Goal: Check status: Check status

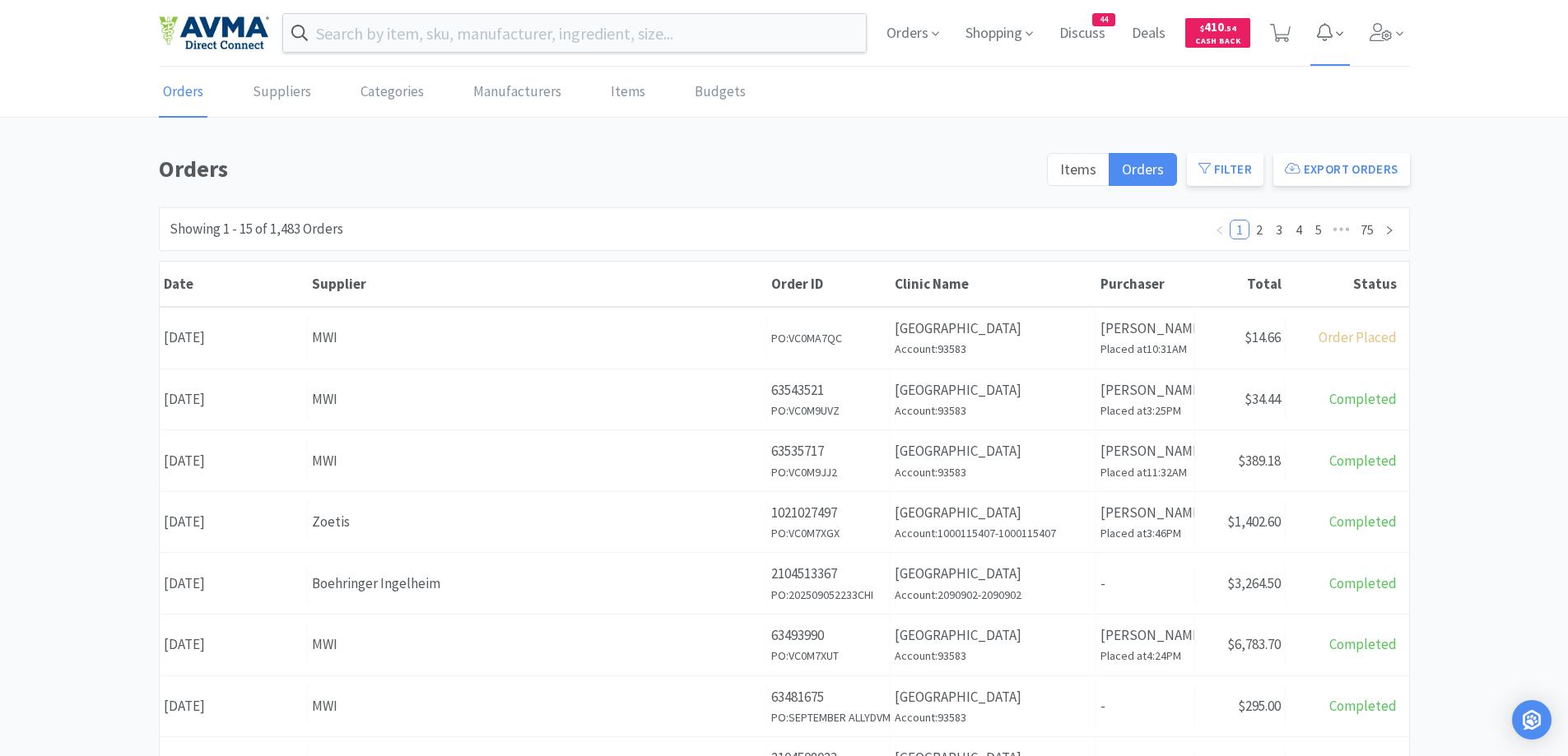
click at [1278, 39] on icon at bounding box center [1280, 33] width 21 height 18
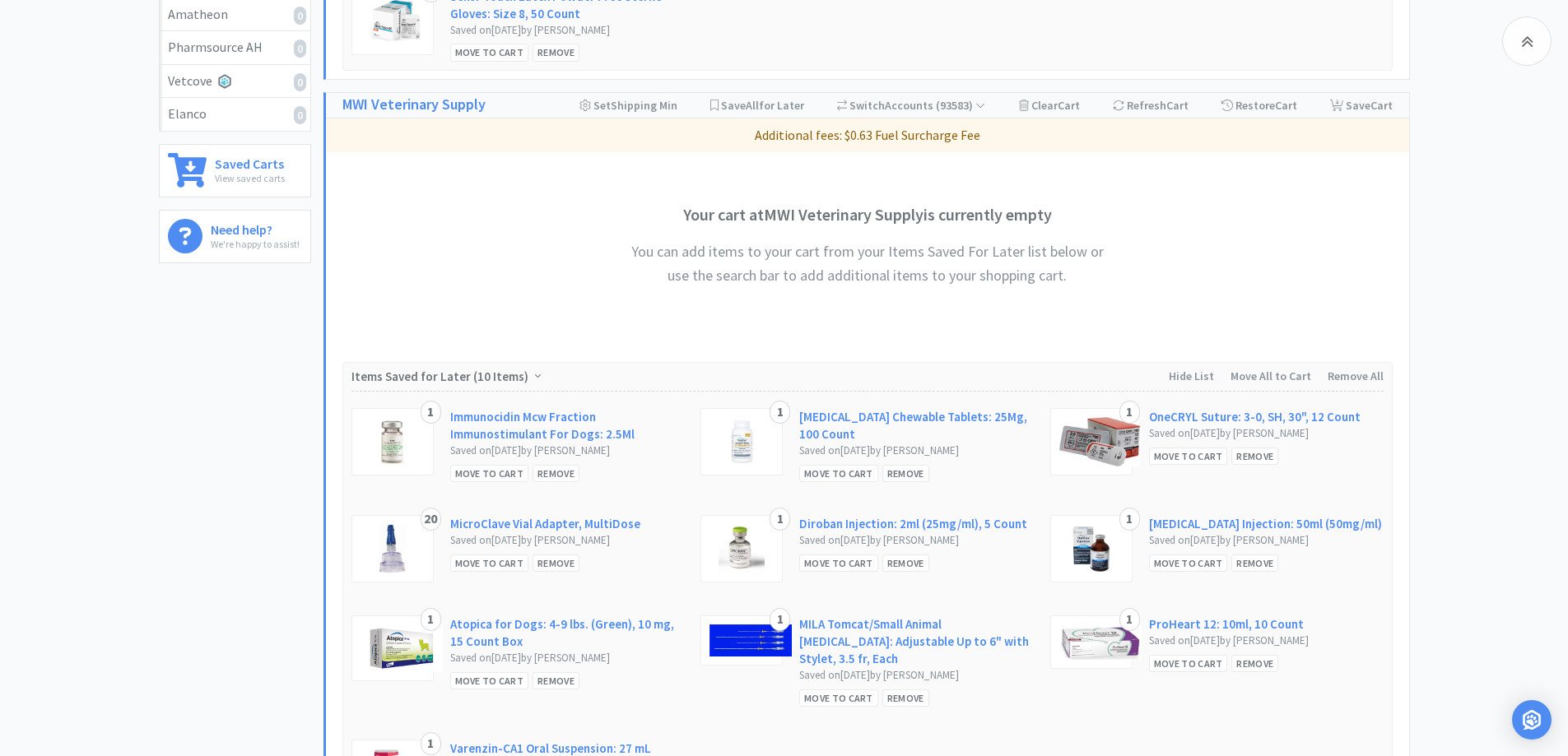
scroll to position [329, 0]
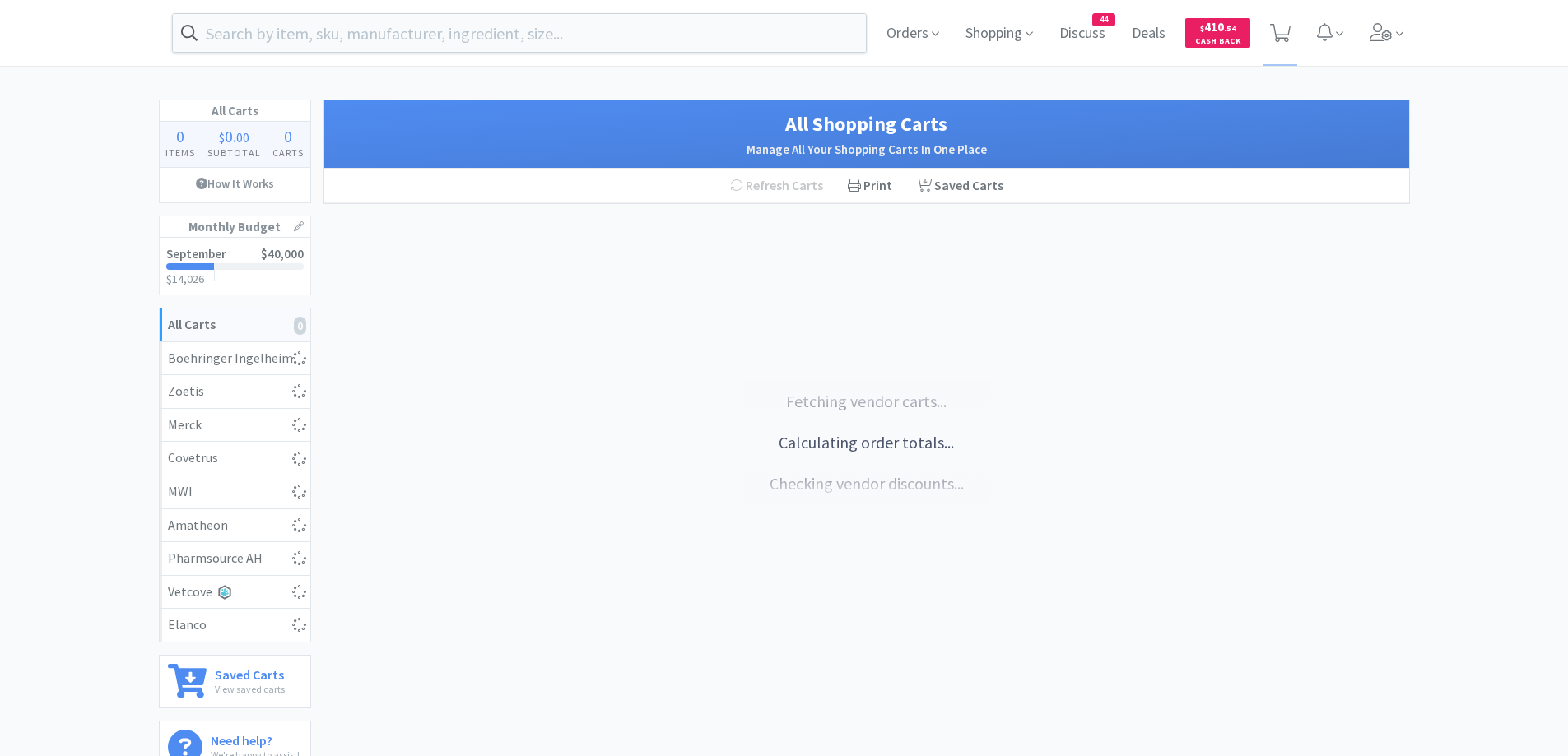
select select "1"
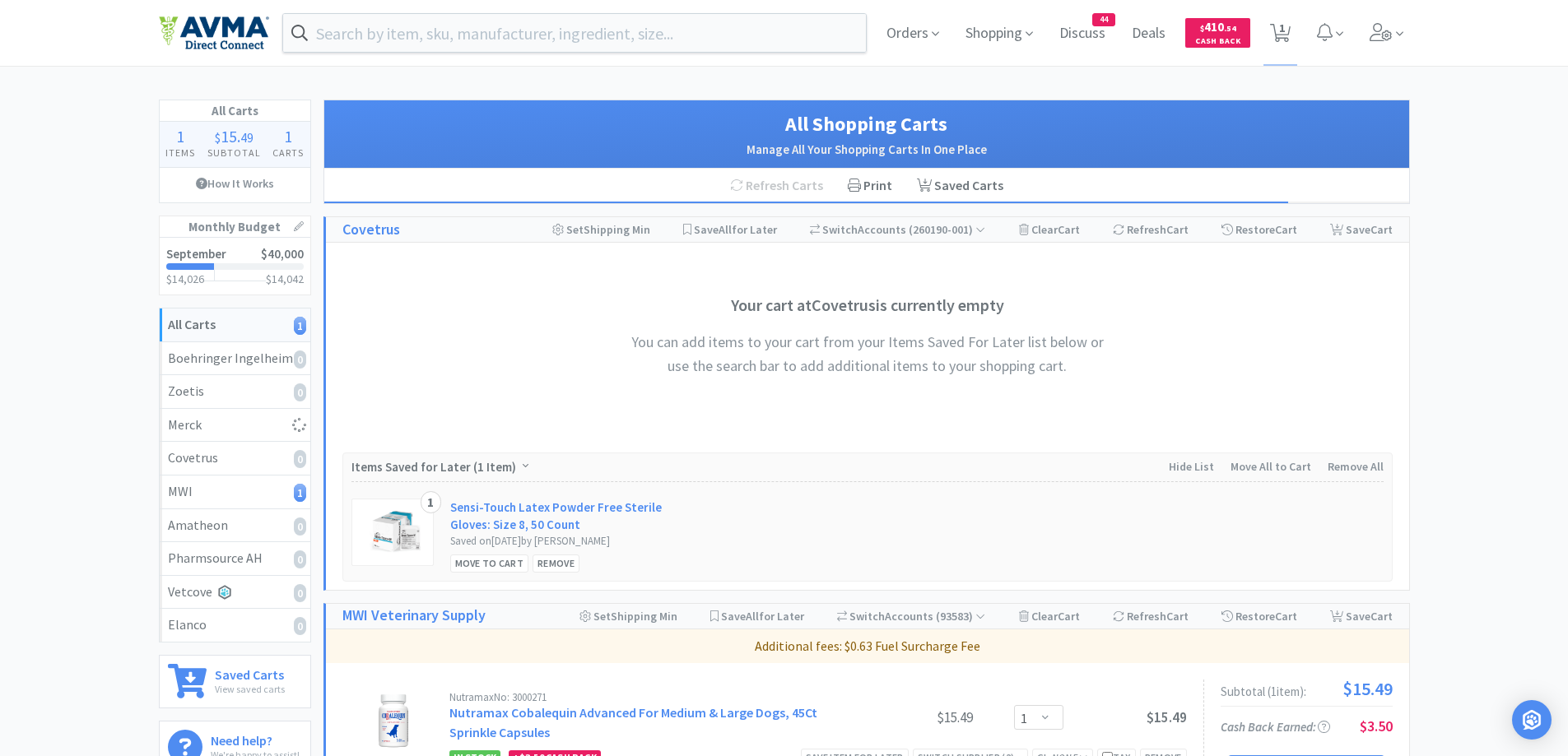
scroll to position [329, 0]
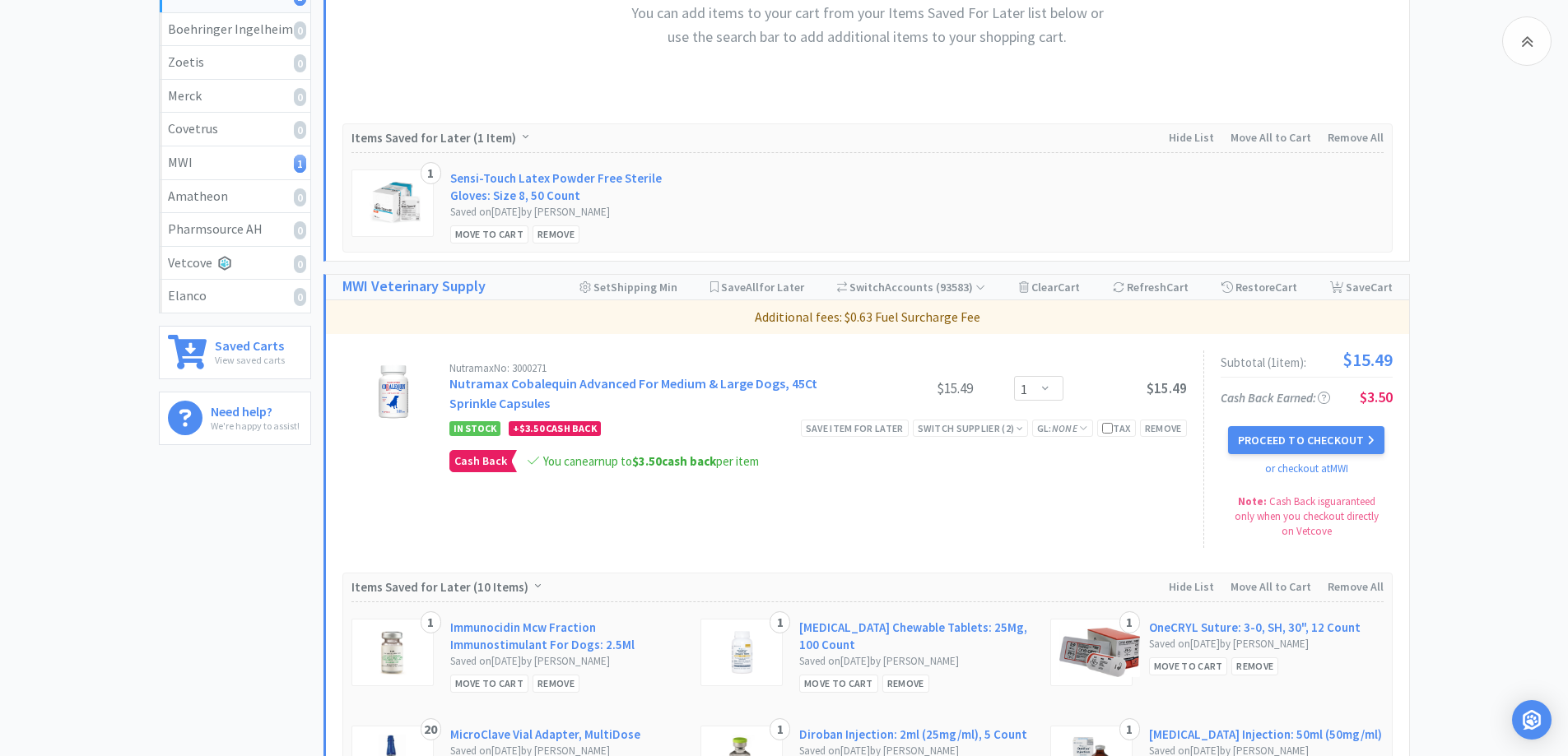
click at [1442, 389] on div "All Carts 1 Items $ 15 . 49 Subtotal 1 Carts How It Works Monthly Budget Septem…" at bounding box center [784, 420] width 1568 height 1301
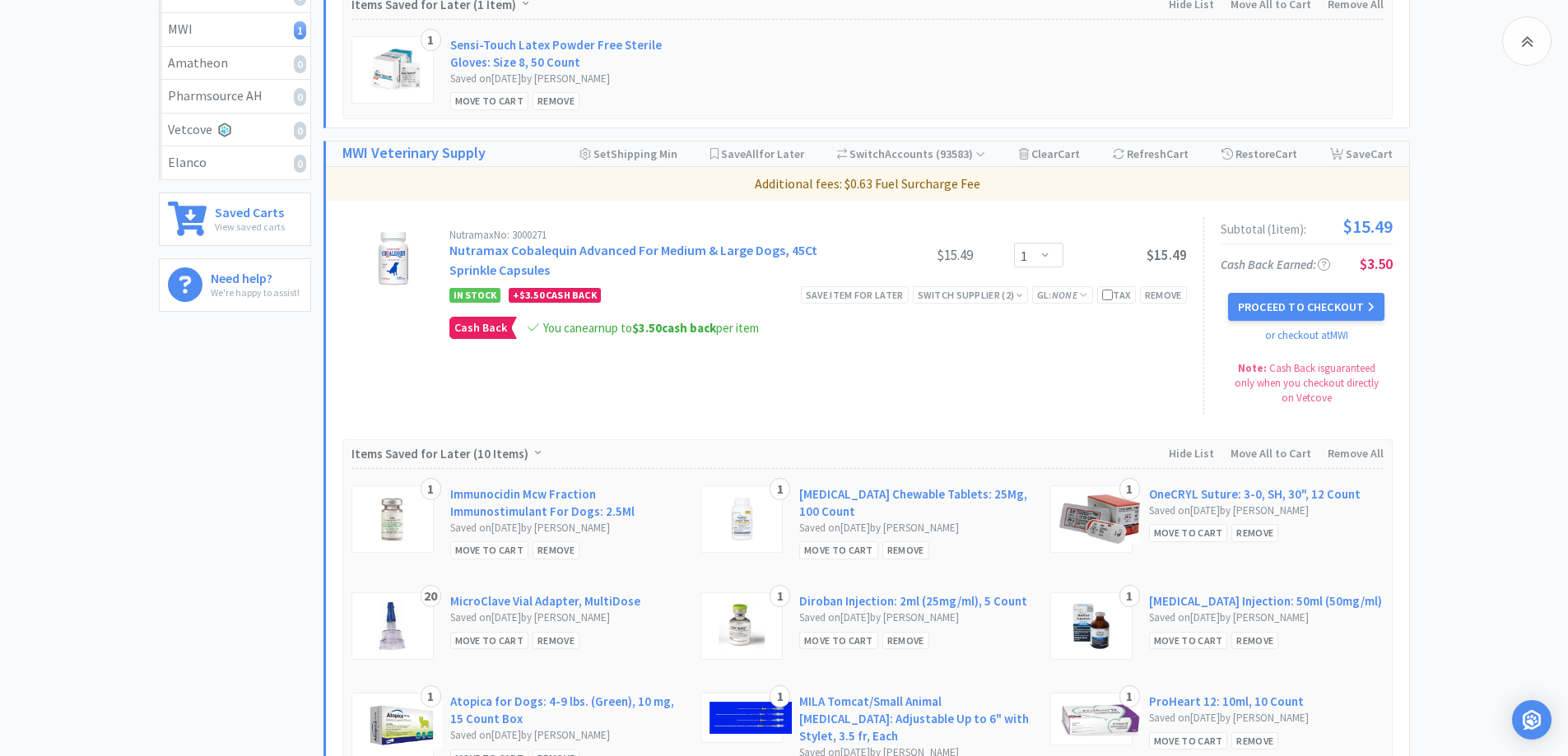
scroll to position [493, 0]
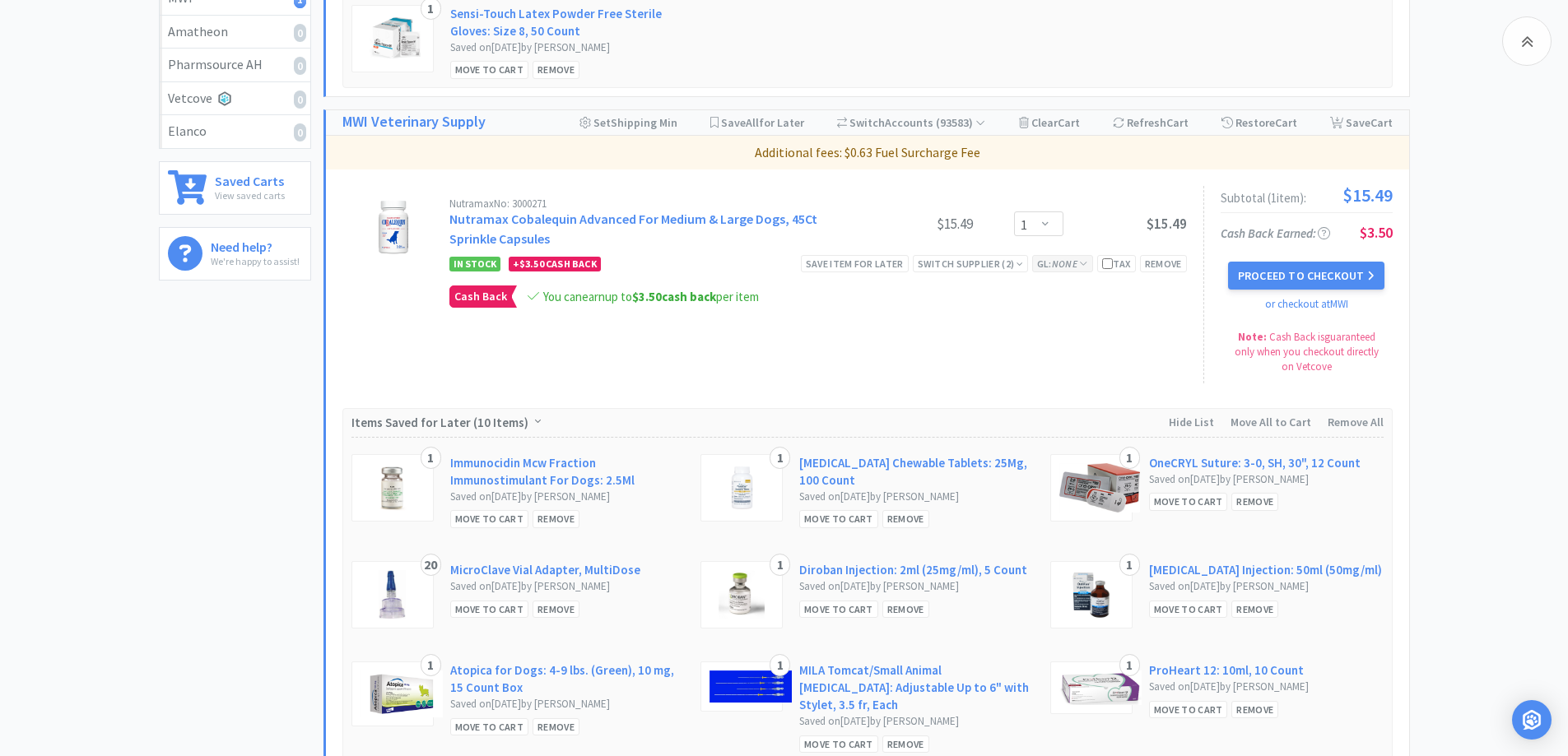
click at [1071, 270] on div "GL: None" at bounding box center [1062, 263] width 60 height 17
click at [1078, 260] on icon at bounding box center [1082, 264] width 9 height 10
click at [1072, 331] on select "Select a GL Code... [CREDIT_CARD_NUMBER] 7805 6500 6600 6001 6801 6025 6099 640…" at bounding box center [1094, 334] width 151 height 33
select select "6801"
click at [1019, 318] on select "Select a GL Code... [CREDIT_CARD_NUMBER] 7805 6500 6600 6001 6801 6025 6099 640…" at bounding box center [1094, 334] width 151 height 33
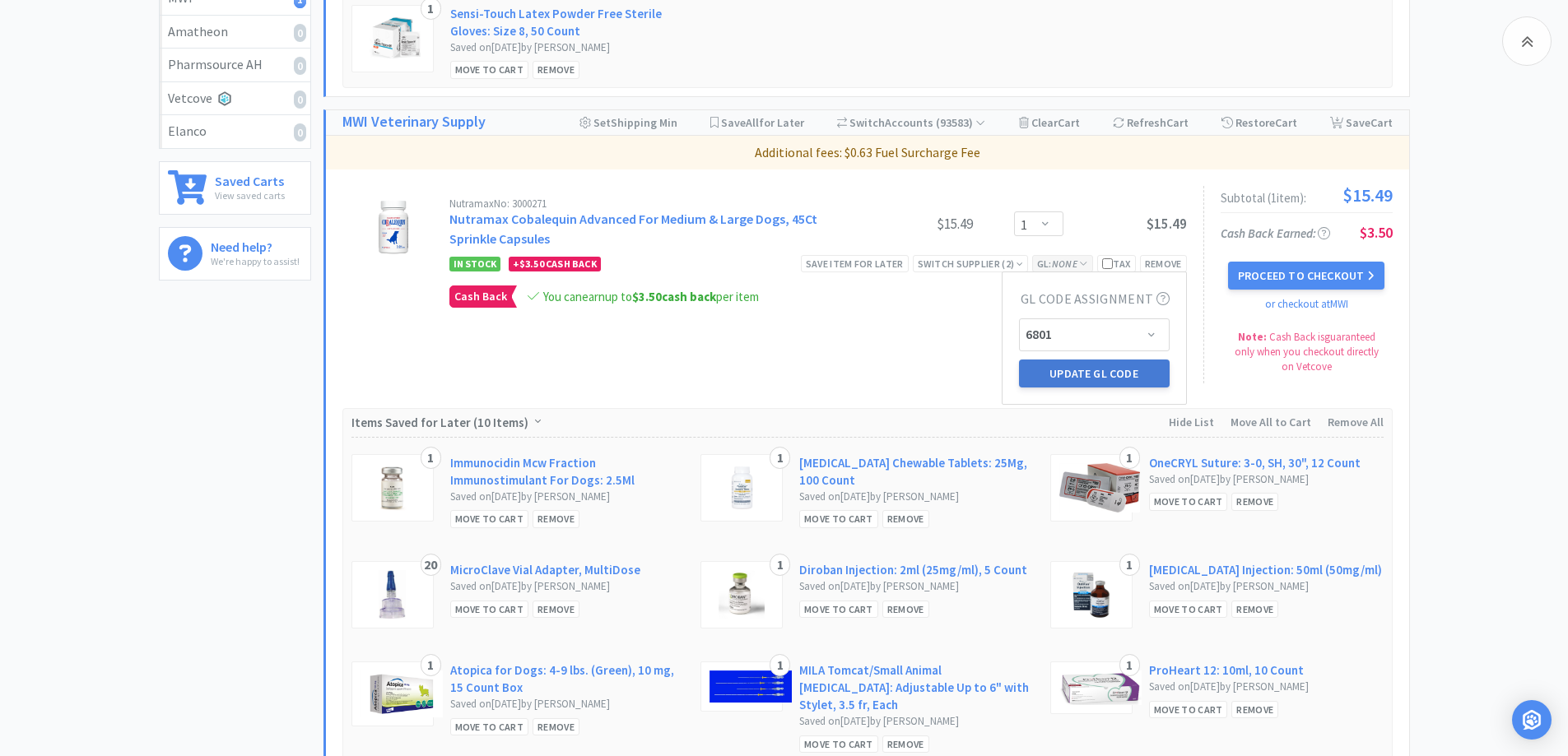
click at [1092, 373] on button "Update GL Code" at bounding box center [1094, 374] width 151 height 28
click at [1467, 312] on div "All Carts 1 Items $ 15 . 49 Subtotal 1 Carts How It Works Monthly Budget Septem…" at bounding box center [784, 256] width 1568 height 1301
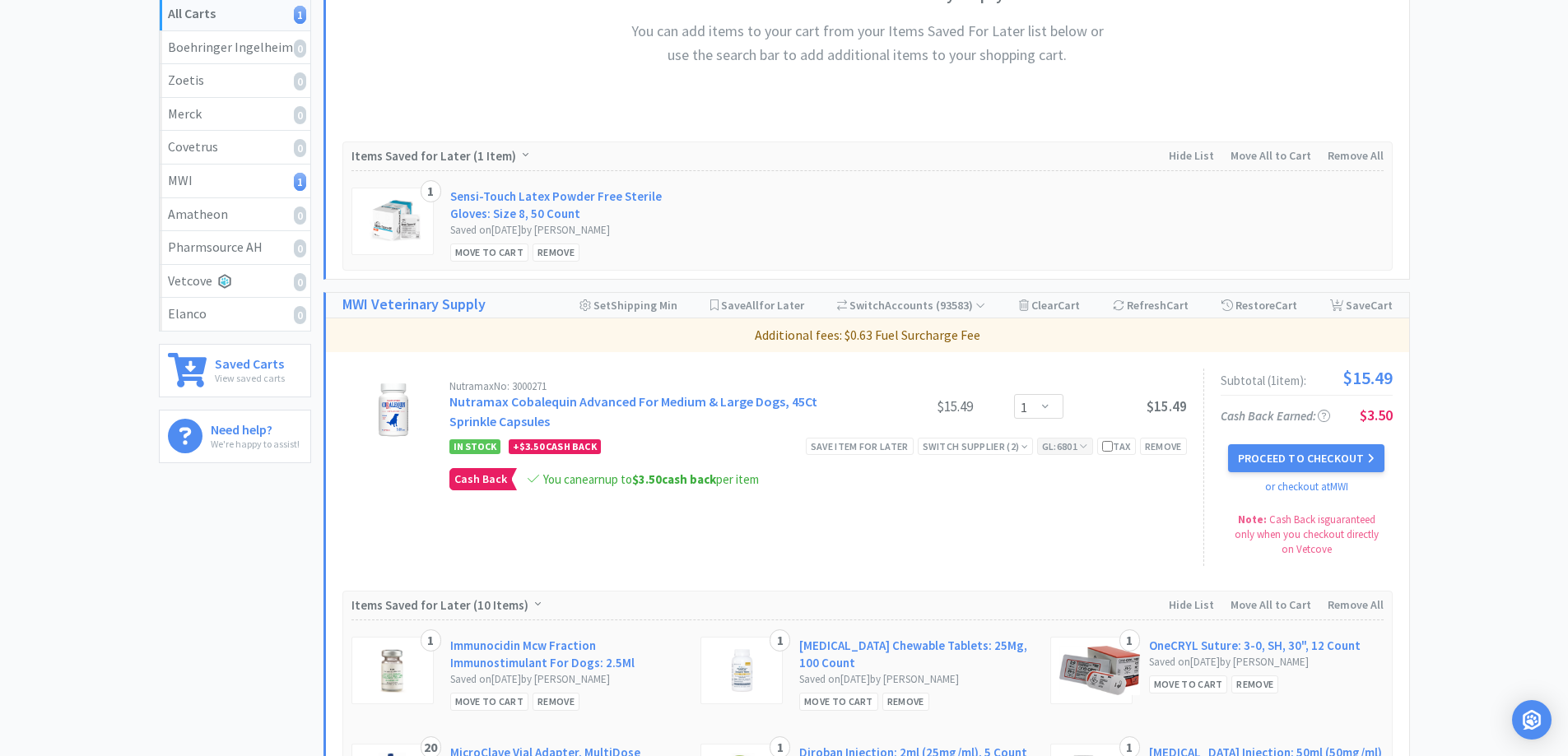
scroll to position [0, 0]
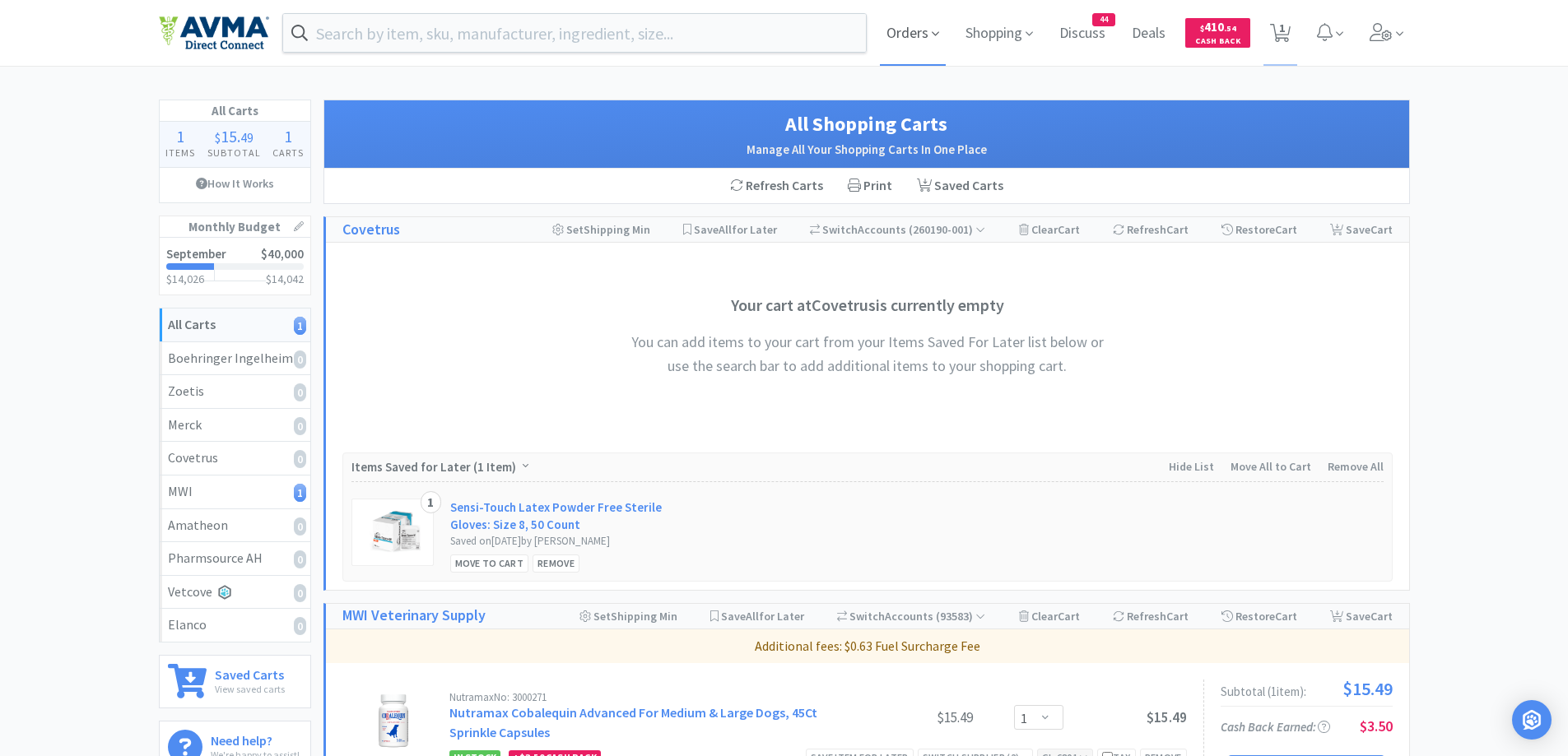
click at [899, 36] on span "Orders" at bounding box center [913, 33] width 65 height 65
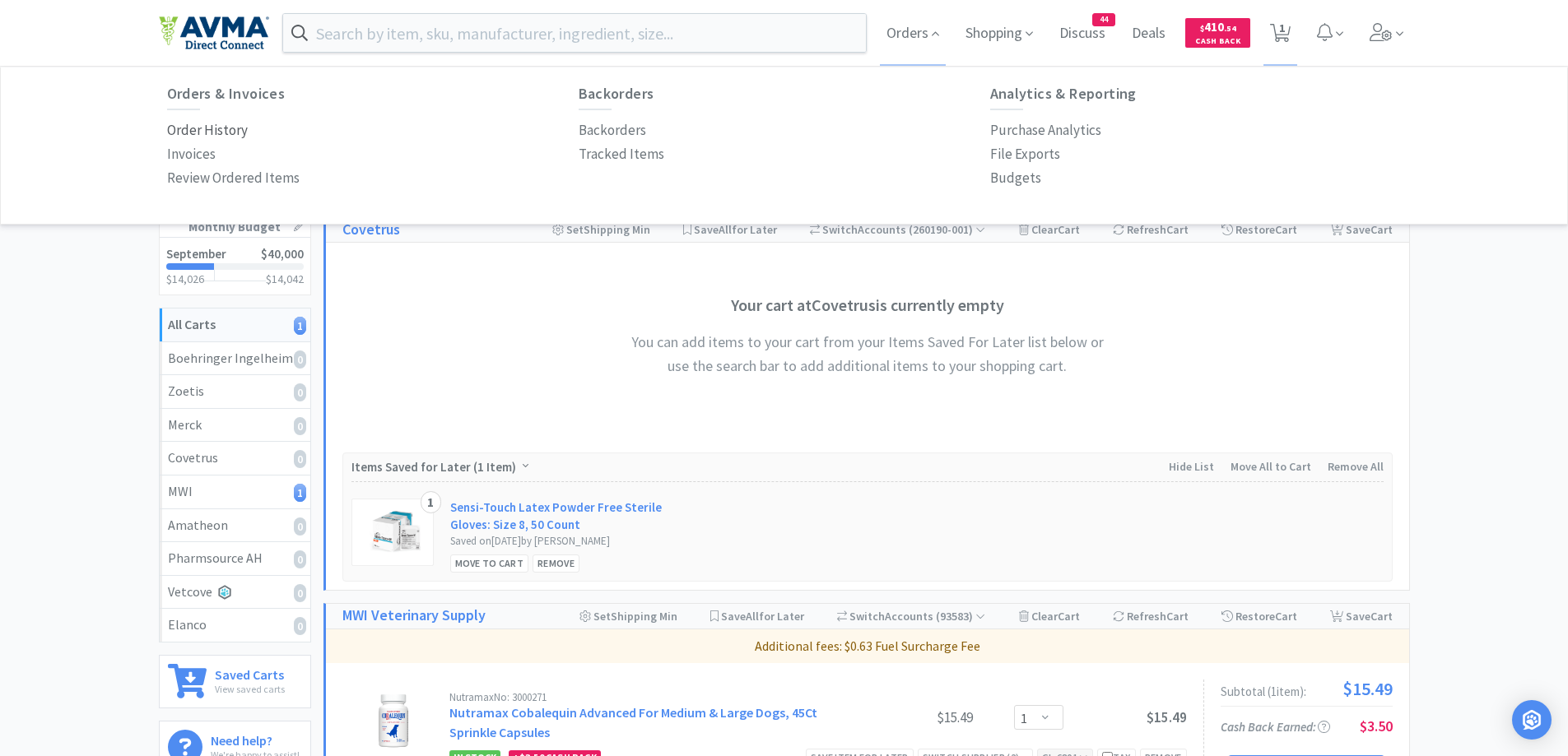
click at [184, 134] on p "Order History" at bounding box center [207, 130] width 80 height 22
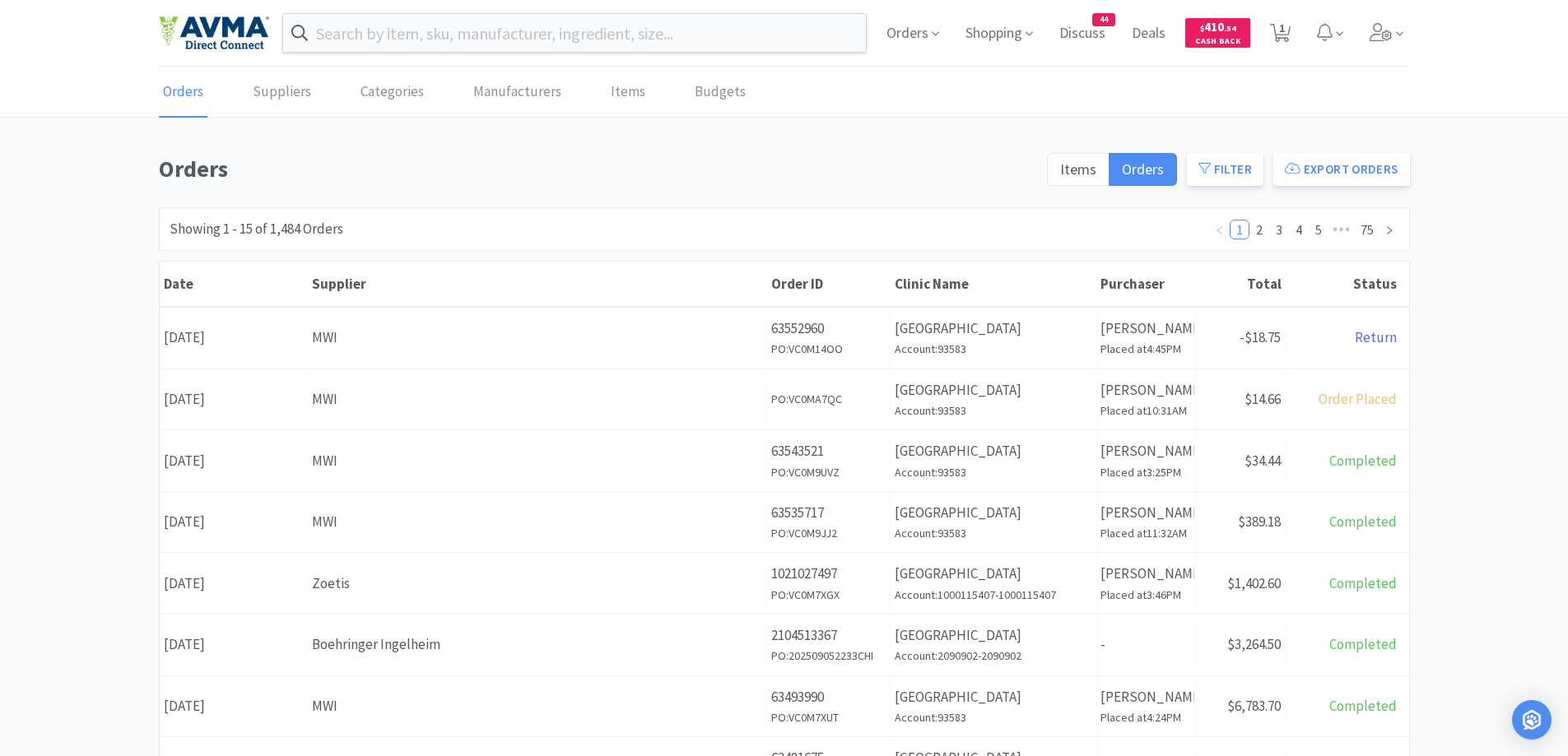
scroll to position [164, 0]
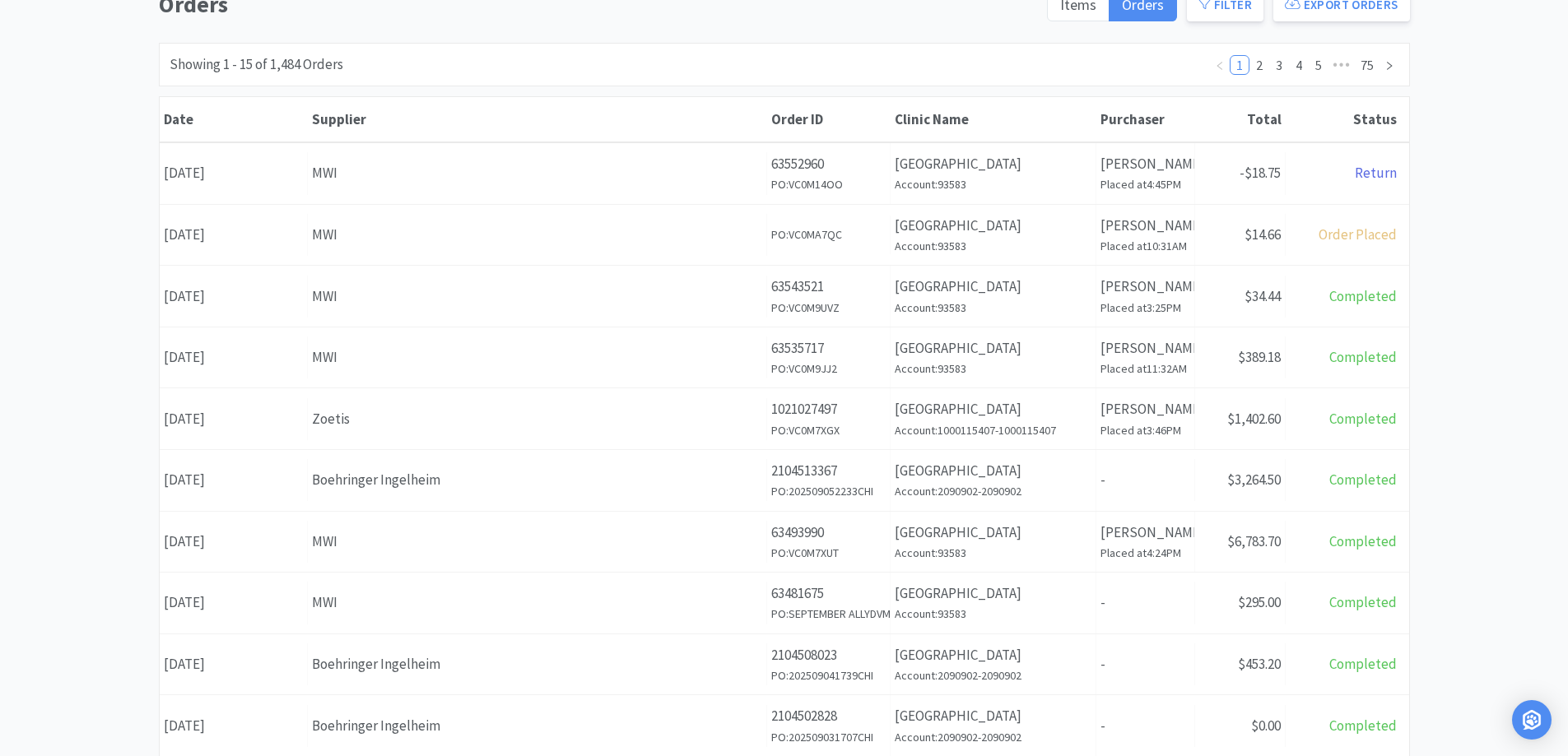
click at [603, 354] on div "MWI" at bounding box center [537, 358] width 450 height 22
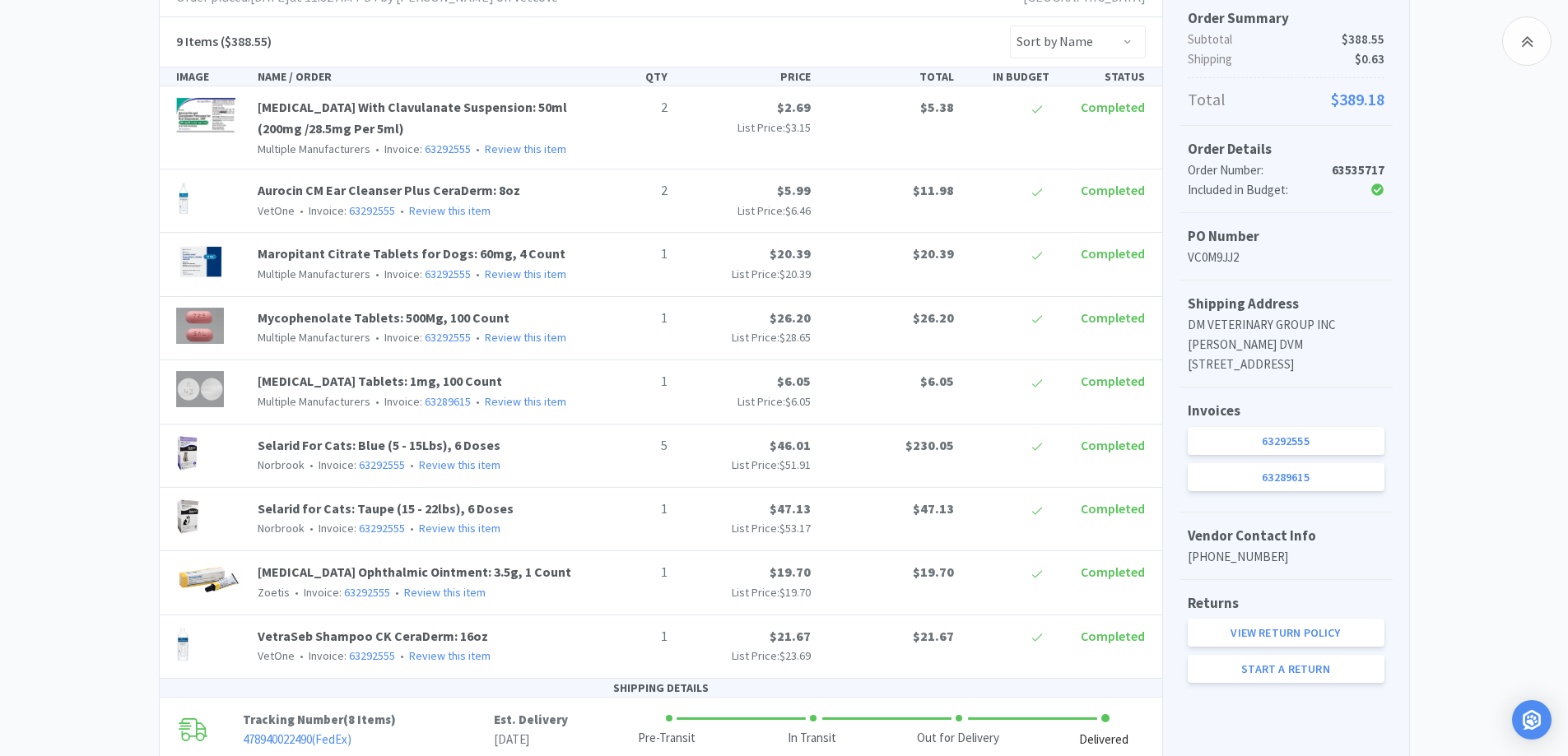
scroll to position [493, 0]
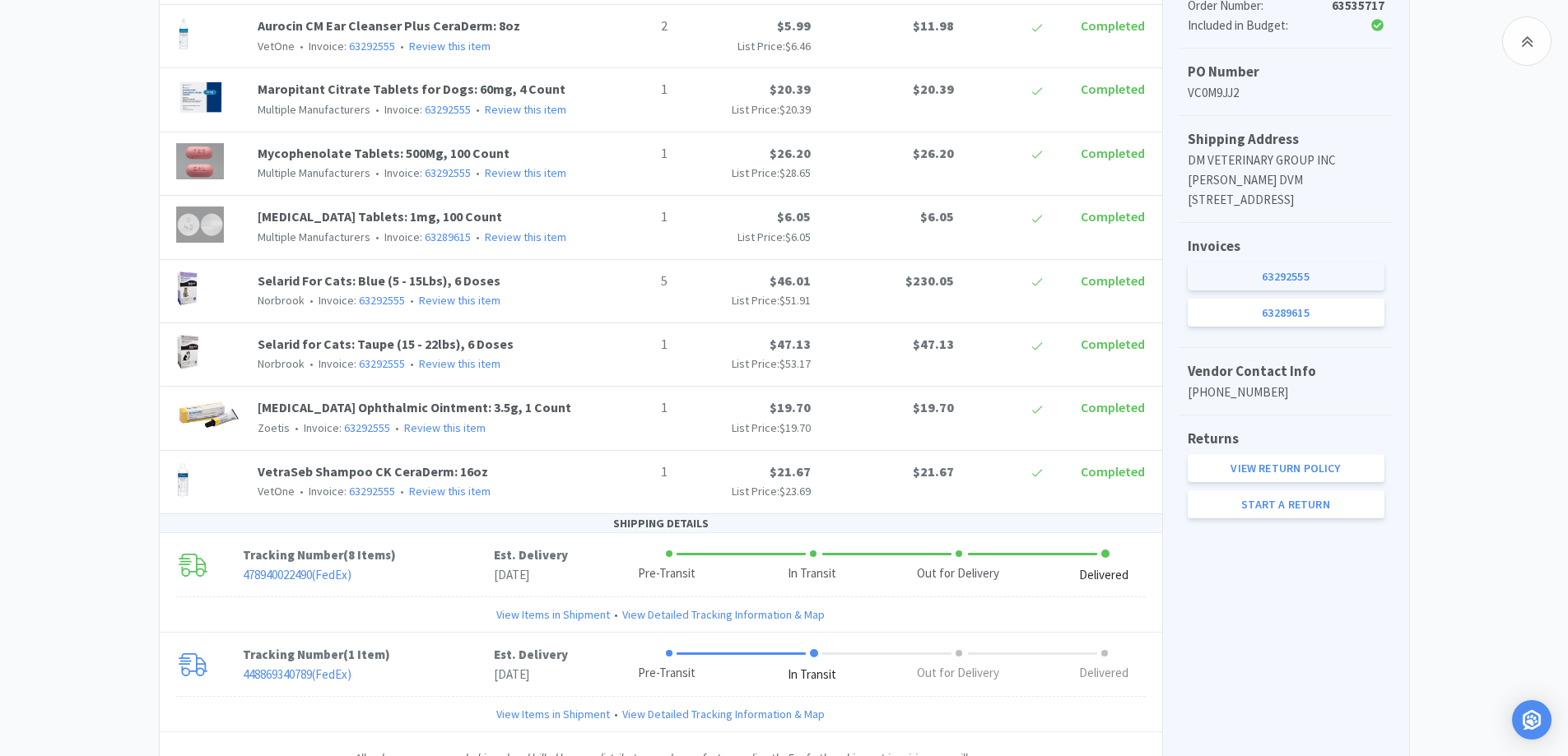
click at [1247, 290] on link "63292555" at bounding box center [1286, 276] width 196 height 28
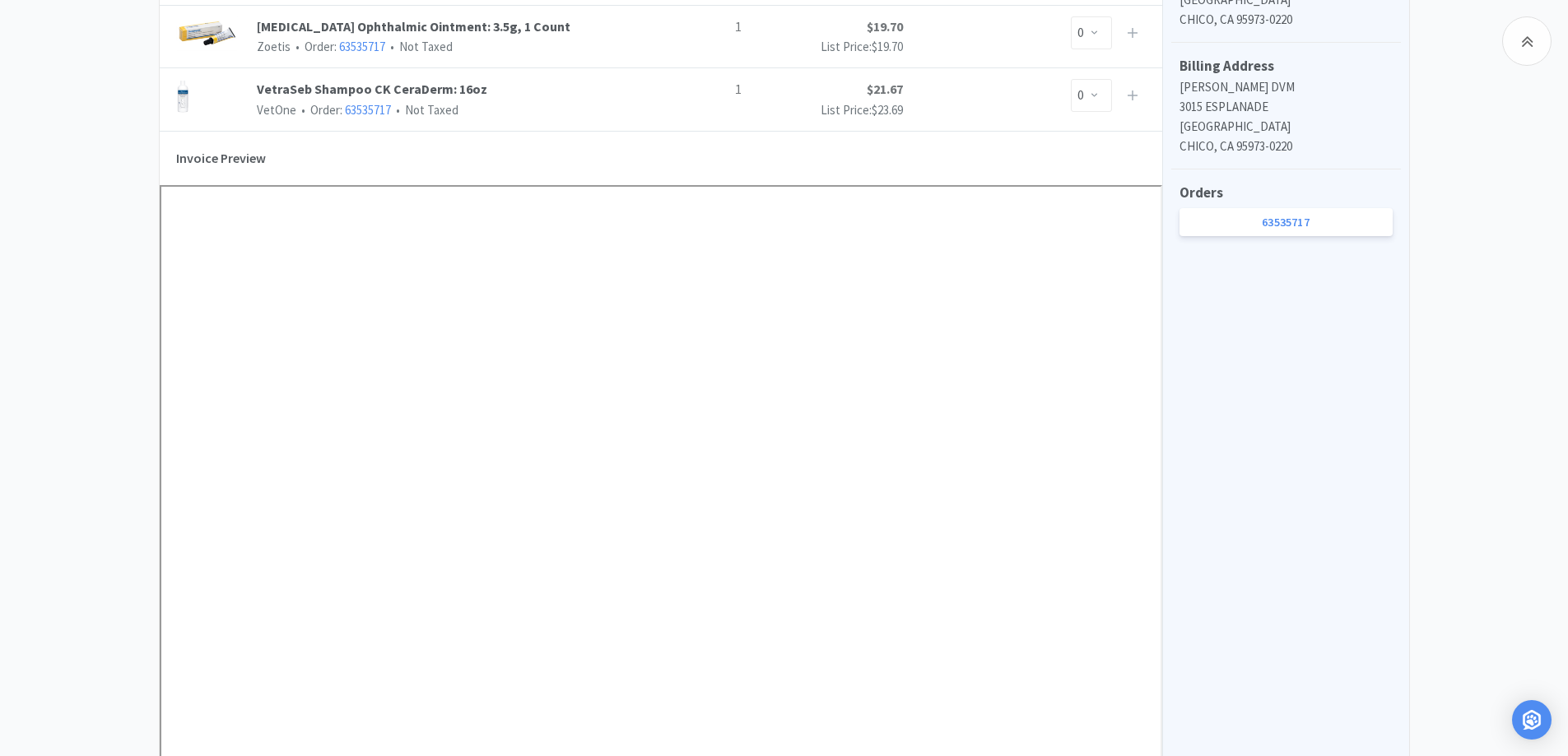
scroll to position [822, 0]
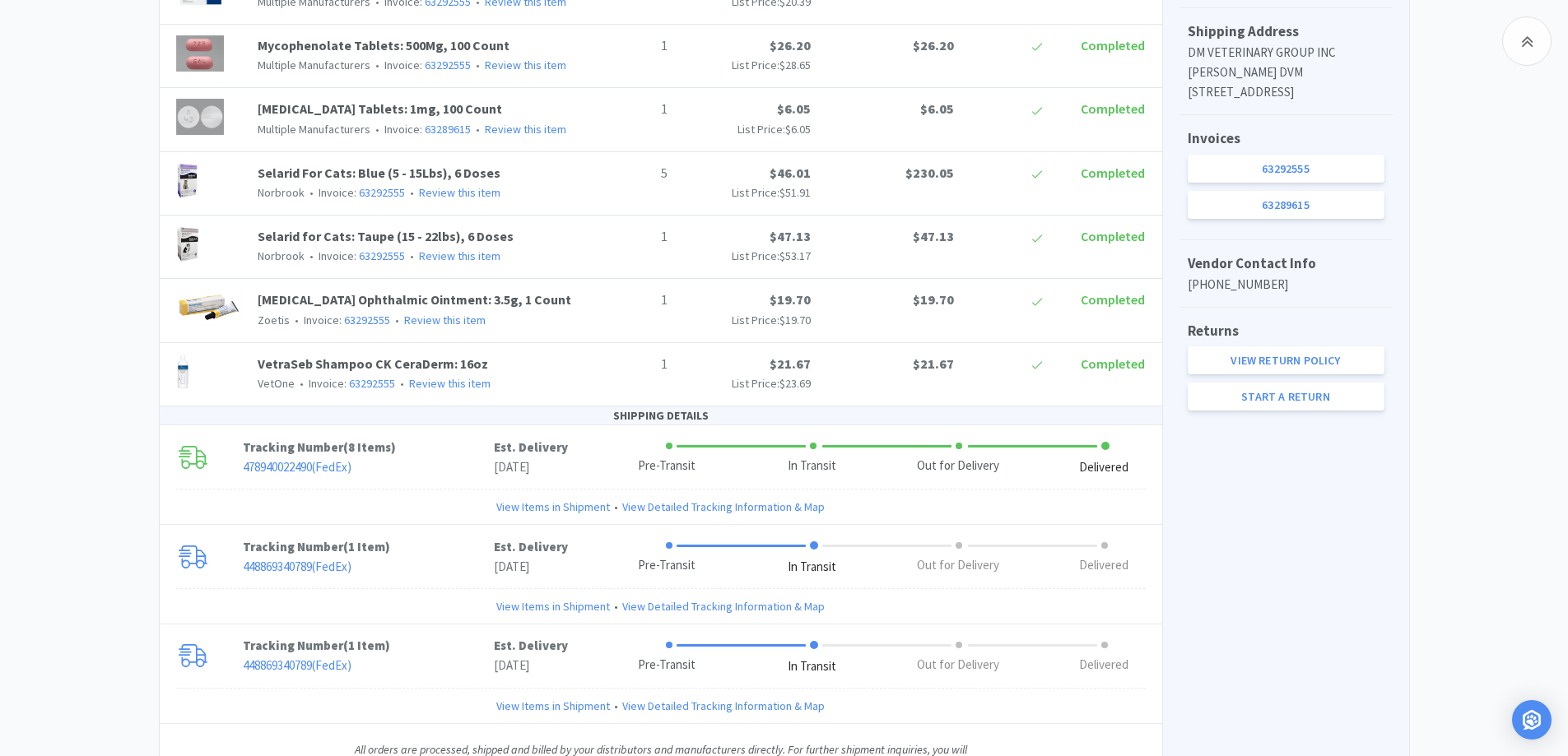
scroll to position [690, 0]
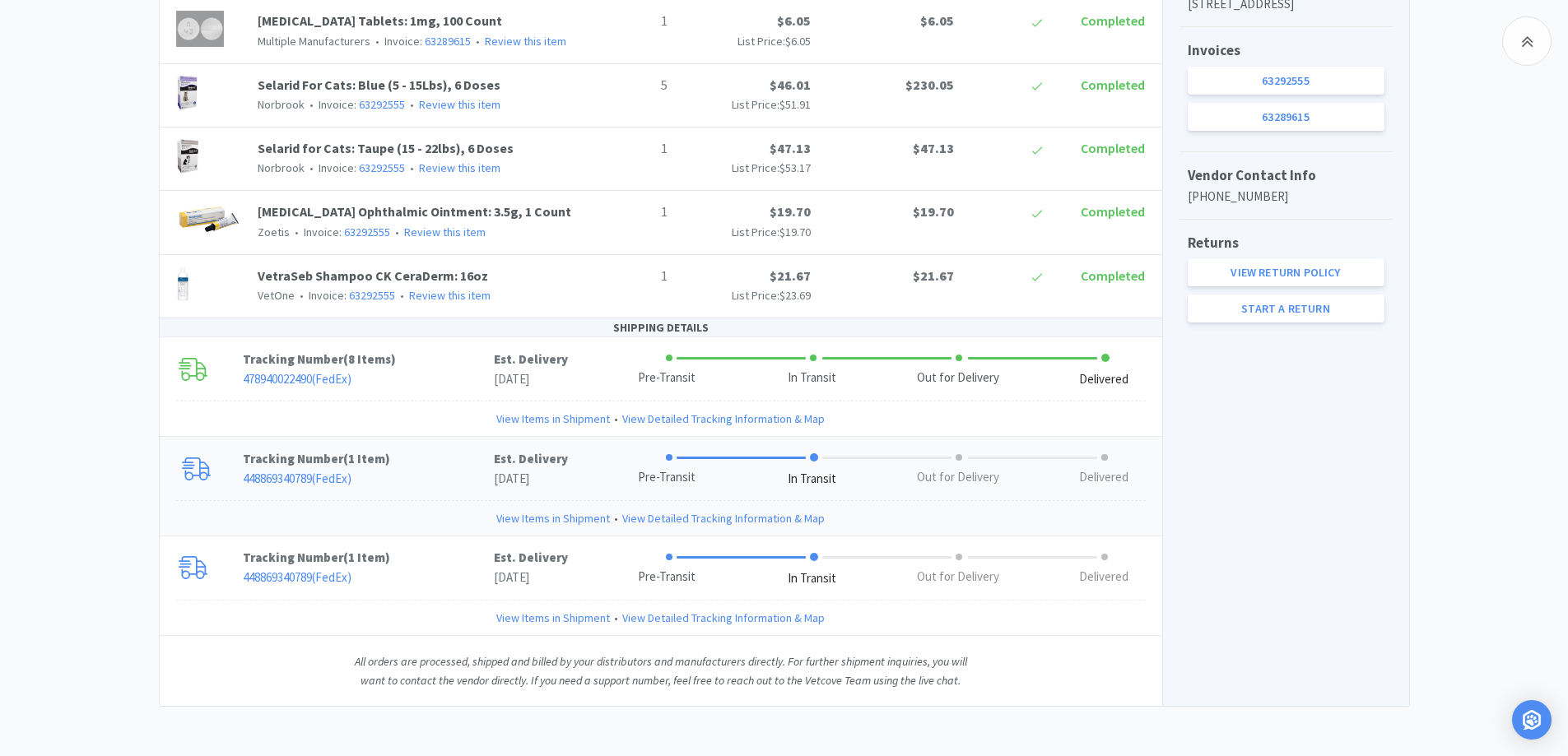
click at [397, 456] on p "Tracking Number ( 1 Item )" at bounding box center [368, 459] width 251 height 20
drag, startPoint x: 444, startPoint y: 594, endPoint x: 359, endPoint y: 497, distance: 129.0
click at [444, 594] on div "Tracking Number ( 1 Item ) 448869340789 ( FedEx ) Est. Delivery [DATE] Pre-Tran…" at bounding box center [660, 568] width 1002 height 63
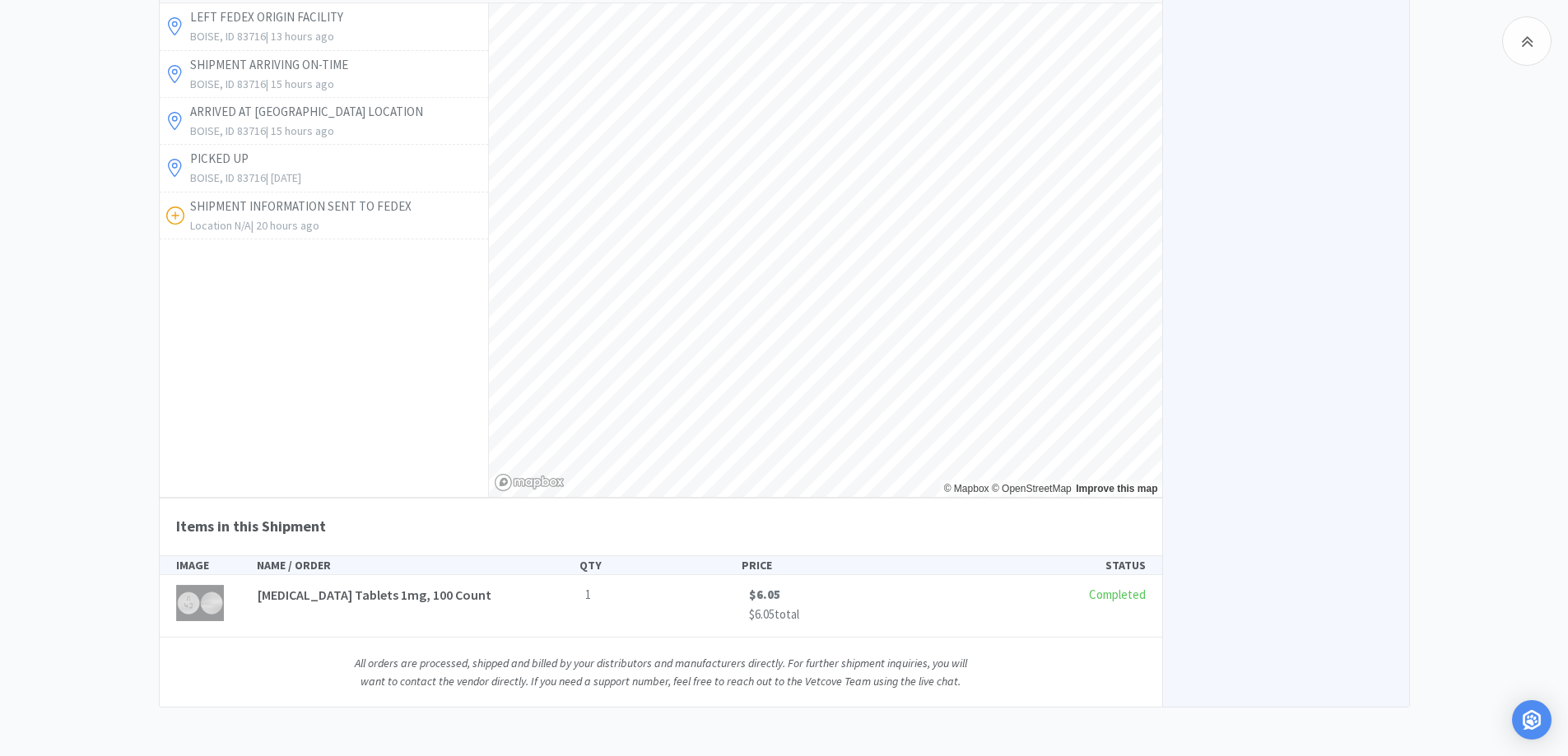
scroll to position [828, 0]
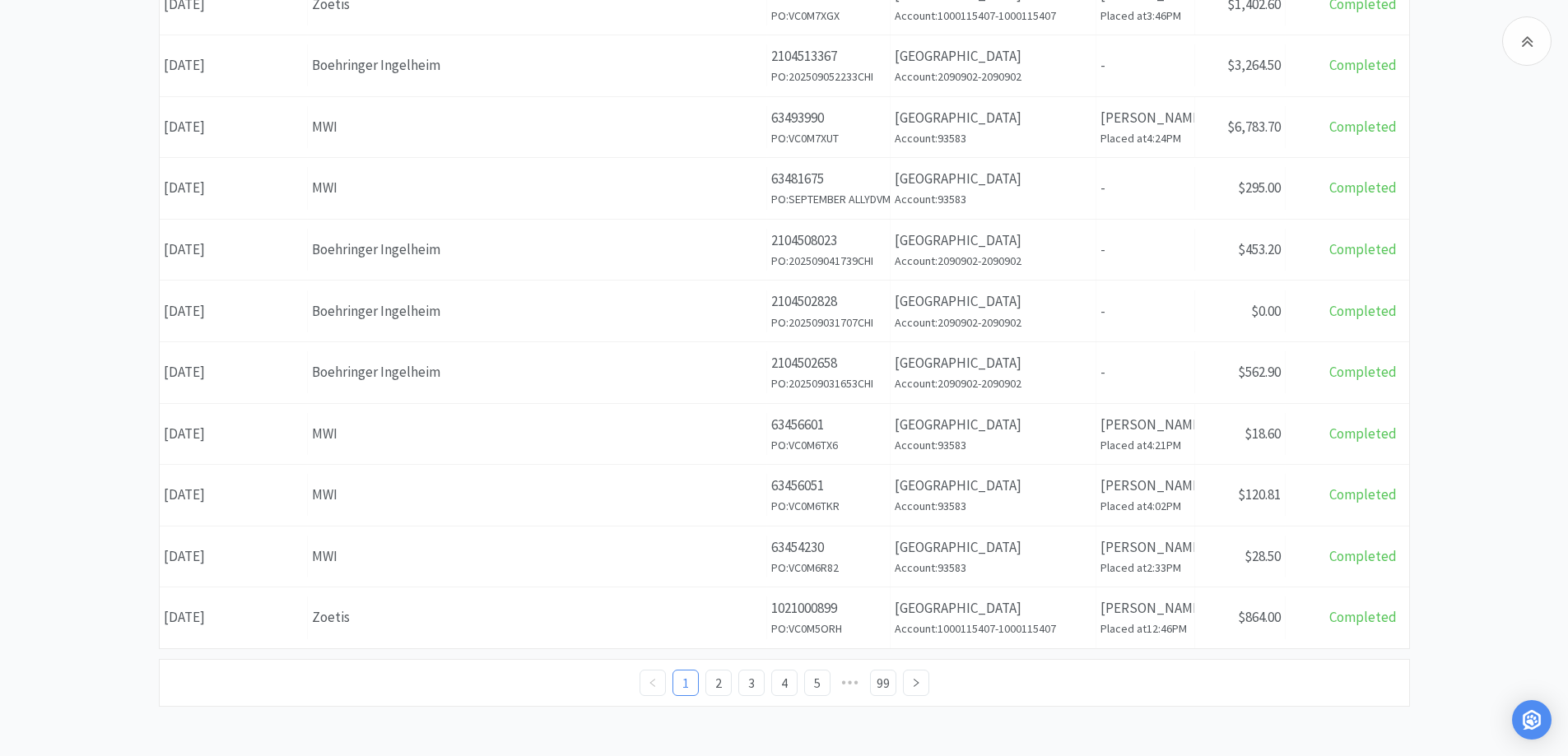
scroll to position [164, 0]
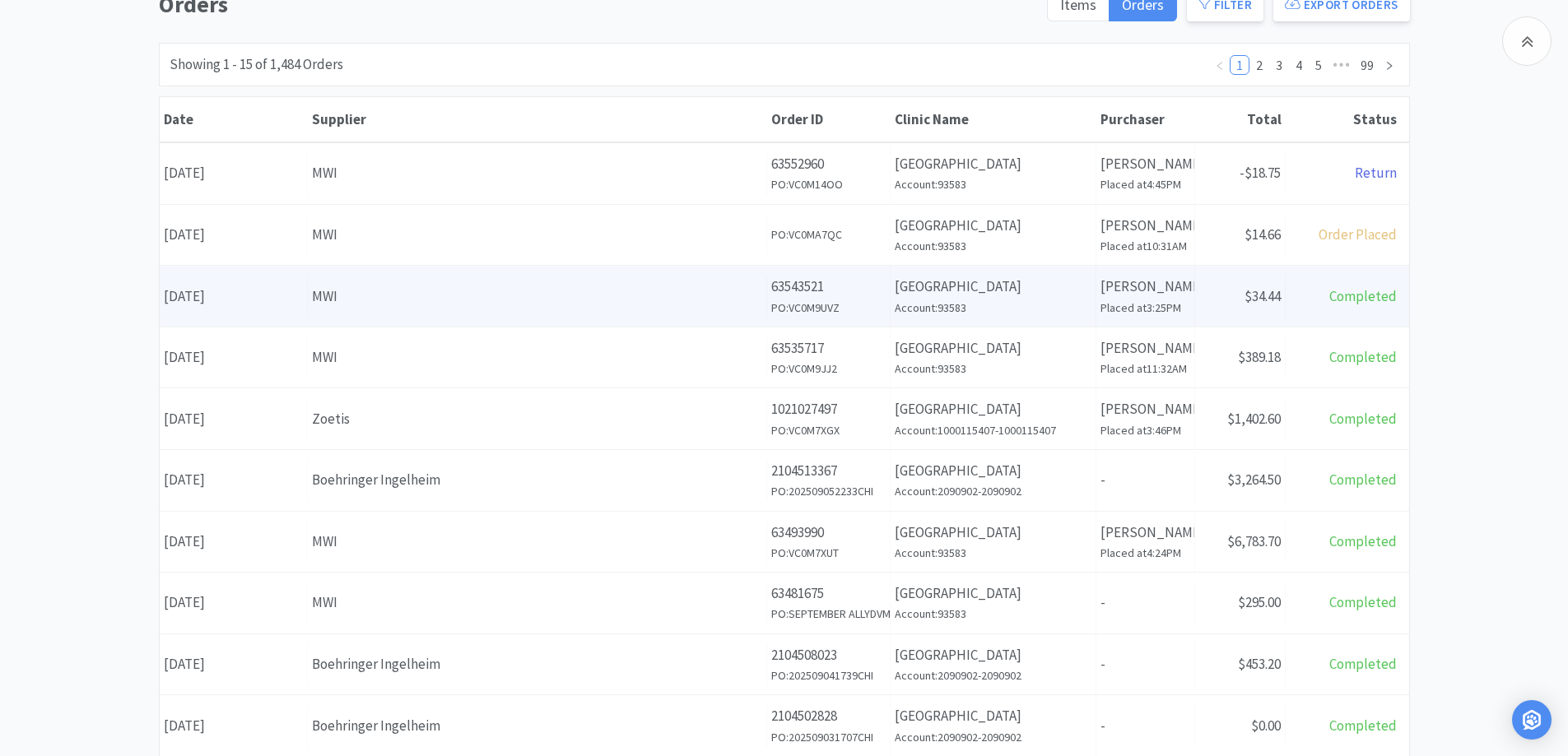
click at [602, 304] on div "MWI" at bounding box center [537, 296] width 450 height 22
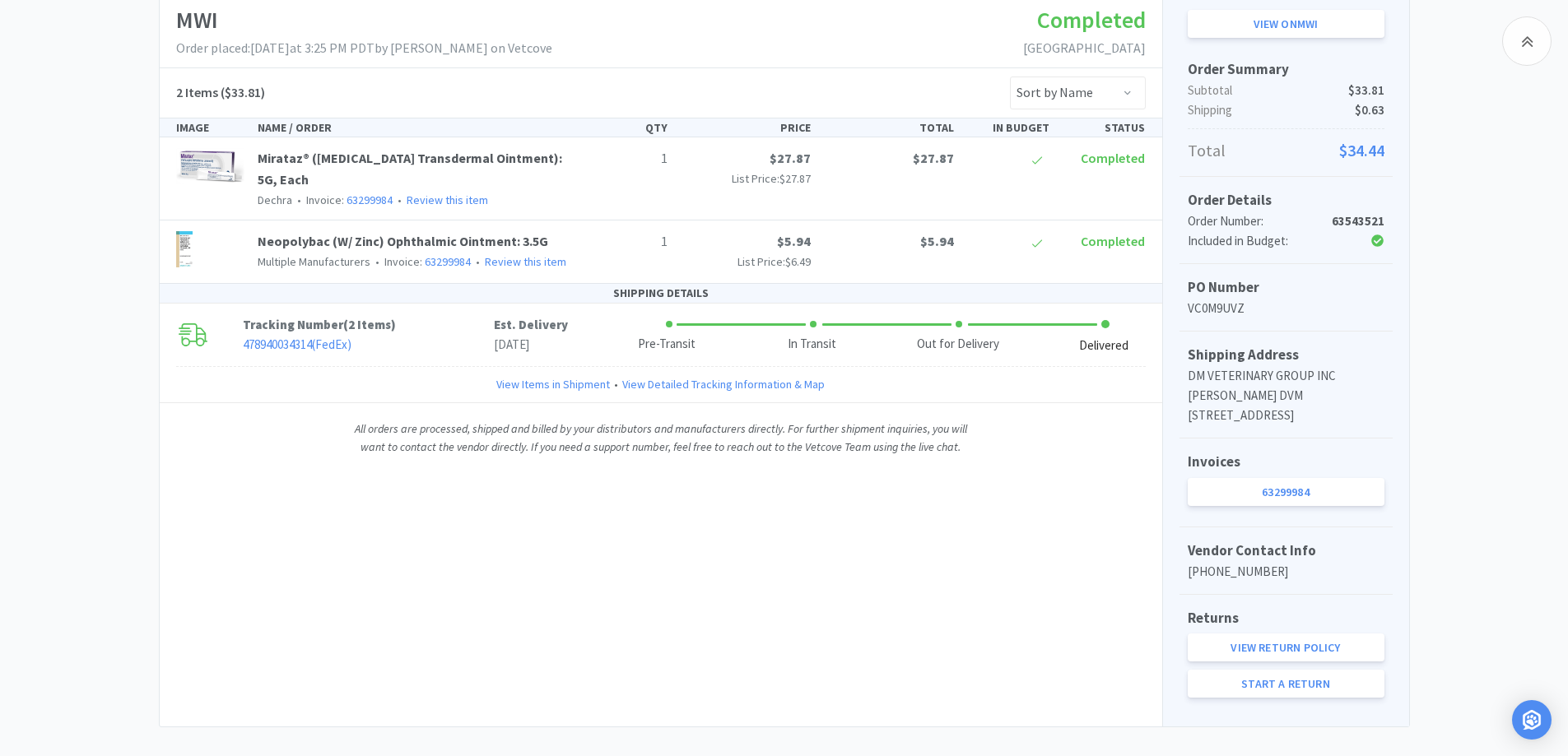
scroll to position [318, 0]
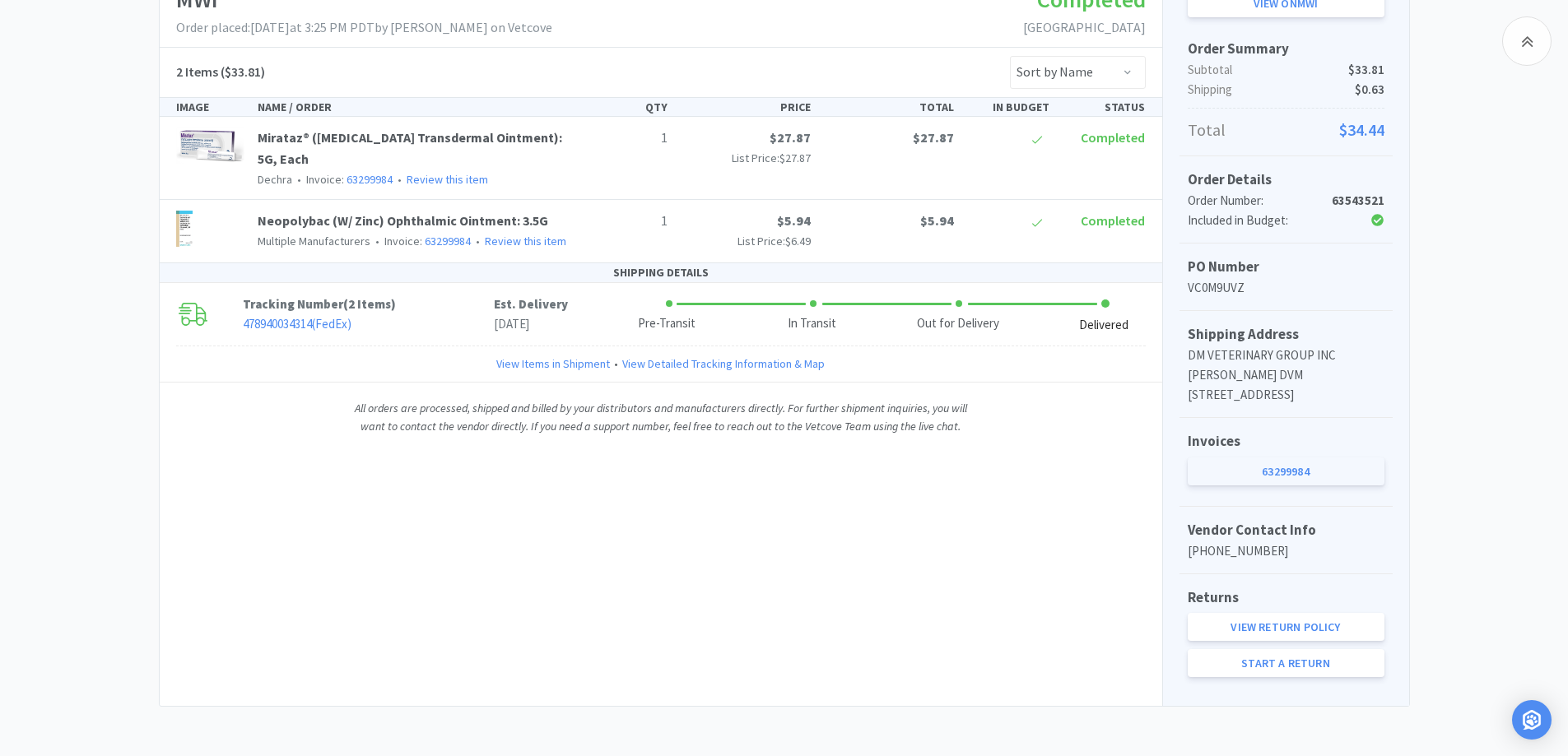
click at [1270, 463] on link "63299984" at bounding box center [1286, 472] width 196 height 28
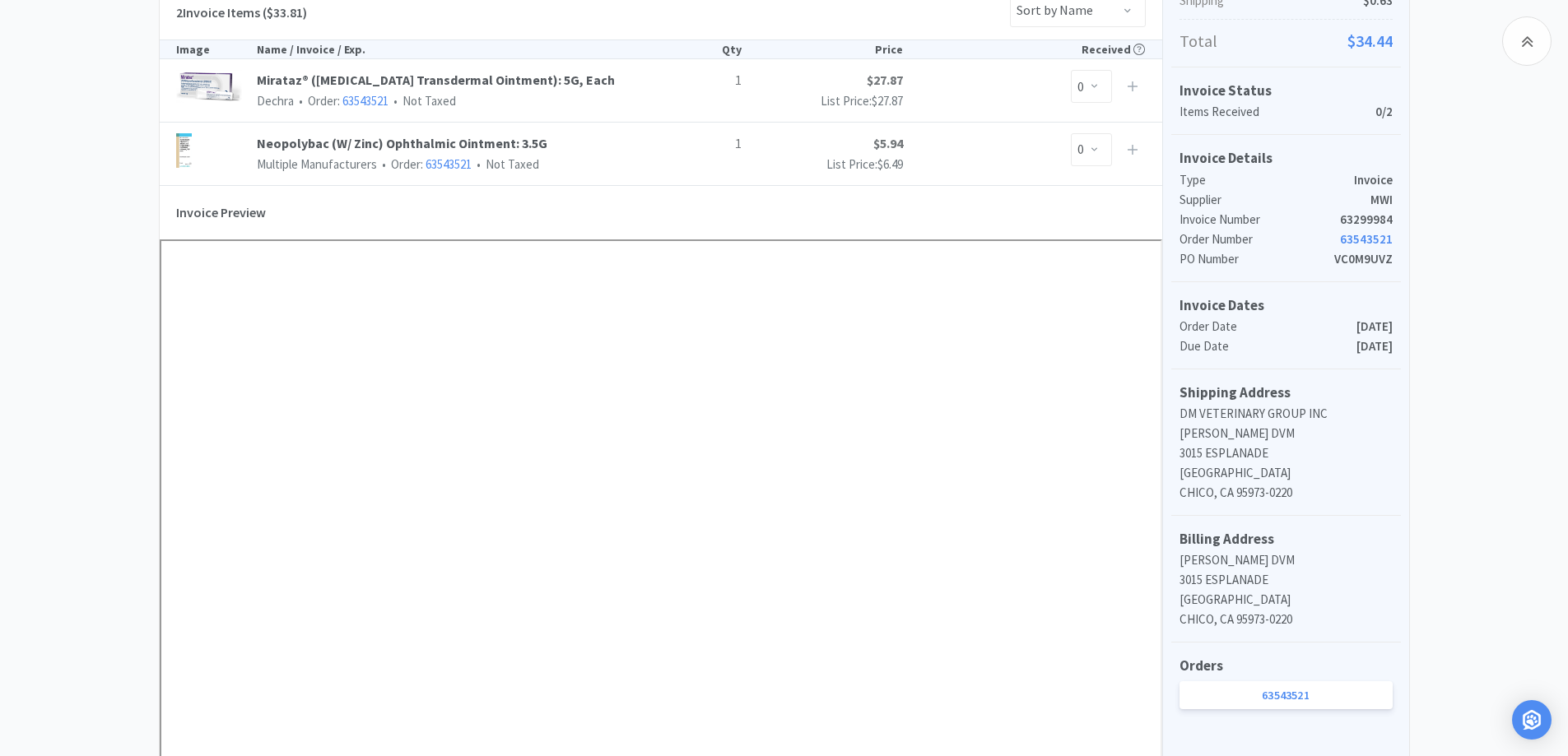
scroll to position [658, 0]
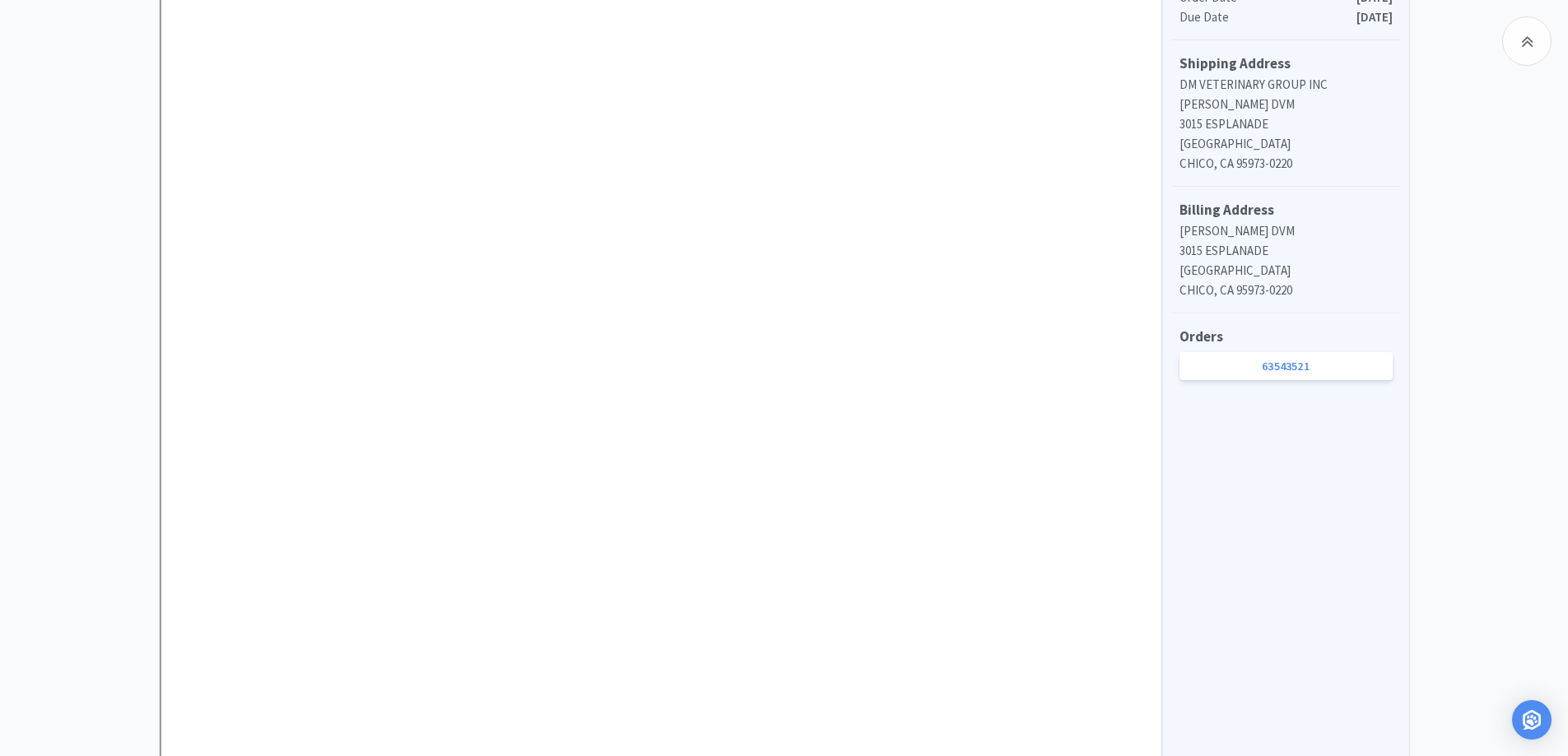
click at [76, 312] on div "Dashboard Invoices Invoice Items Invoice Uploads MWI Invoice 63299984 Need Help…" at bounding box center [784, 157] width 1568 height 1495
click at [56, 107] on div "Dashboard Invoices Invoice Items Invoice Uploads MWI Invoice 63299984 Need Help…" at bounding box center [784, 157] width 1568 height 1495
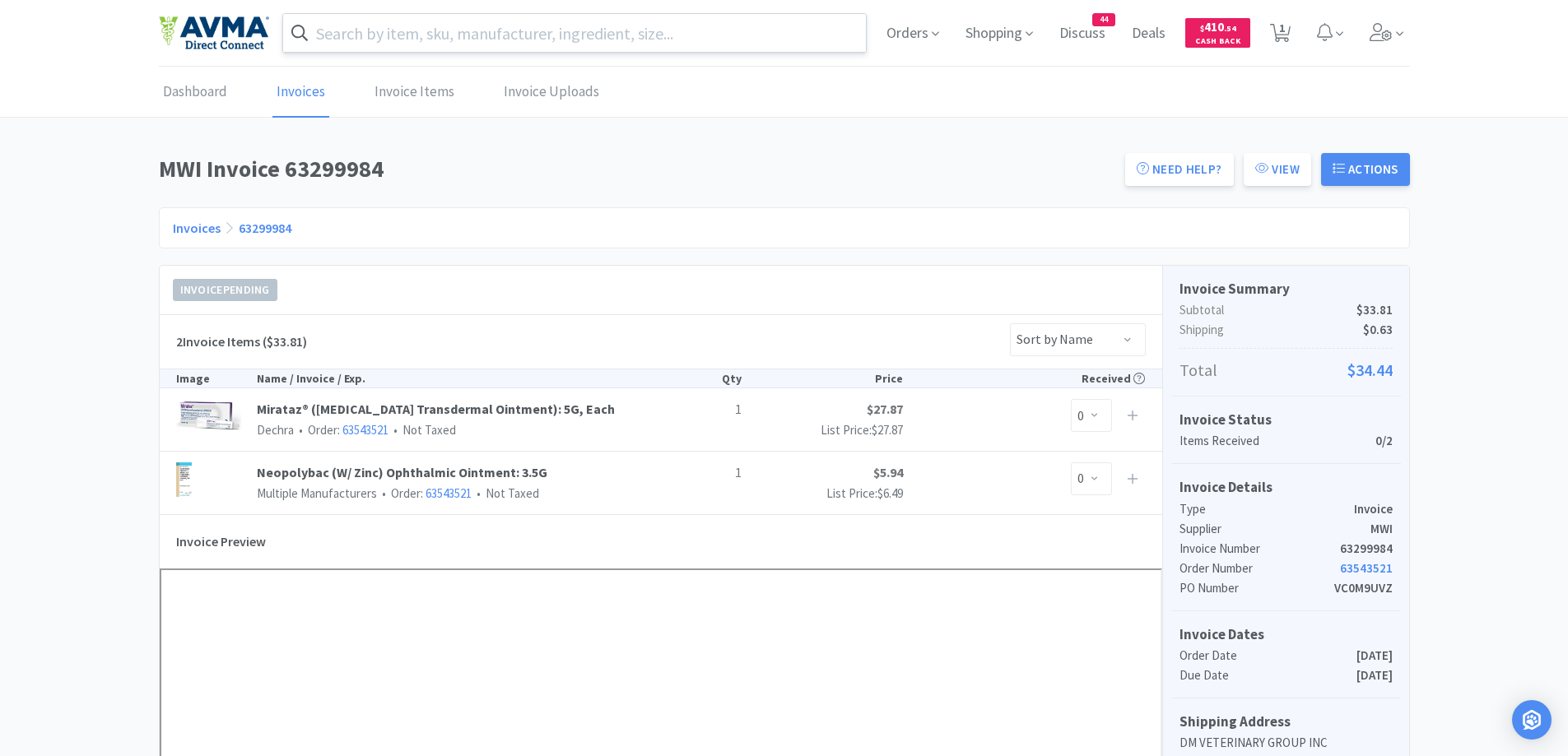
click at [420, 32] on input "text" at bounding box center [575, 33] width 584 height 38
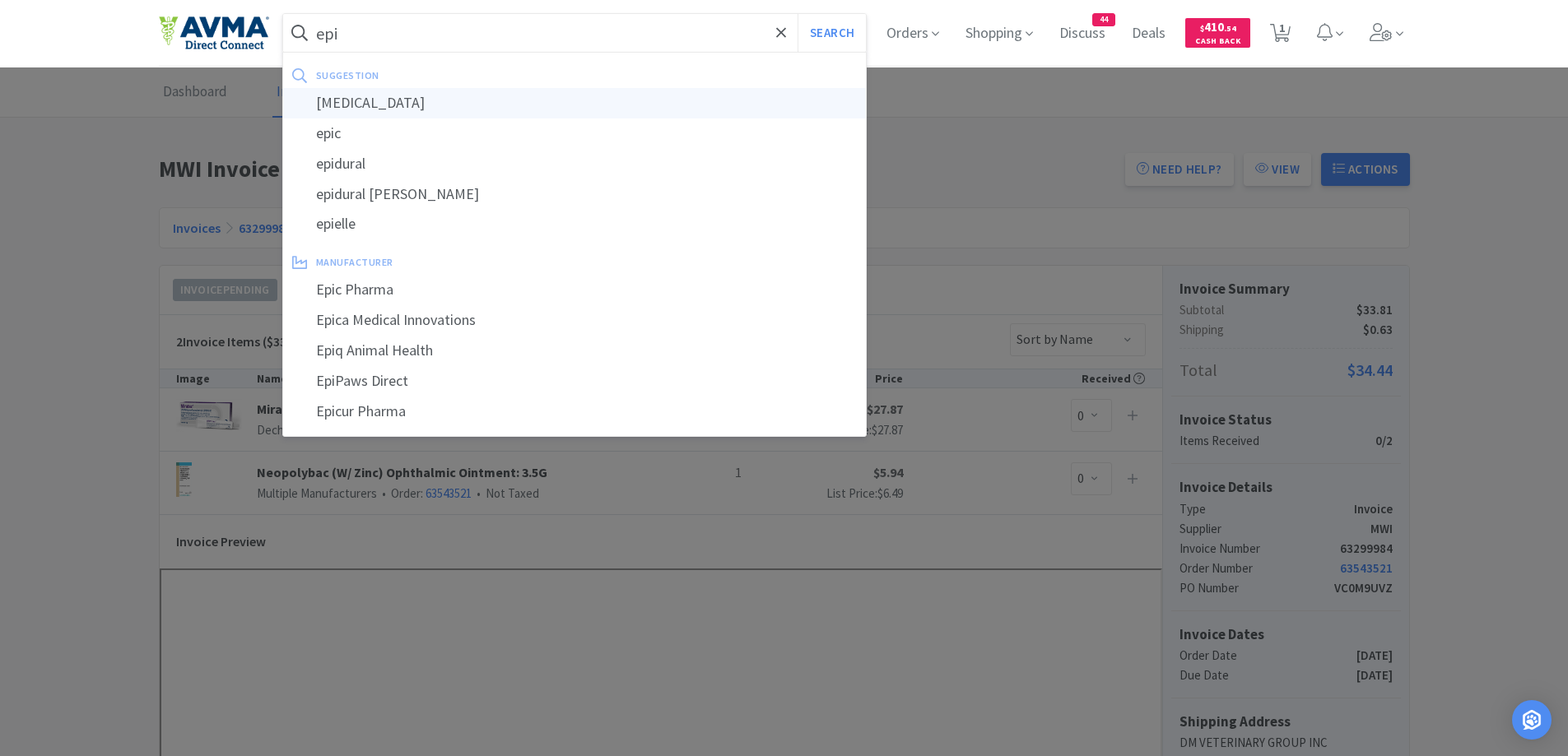
type input "[MEDICAL_DATA]"
select select "1"
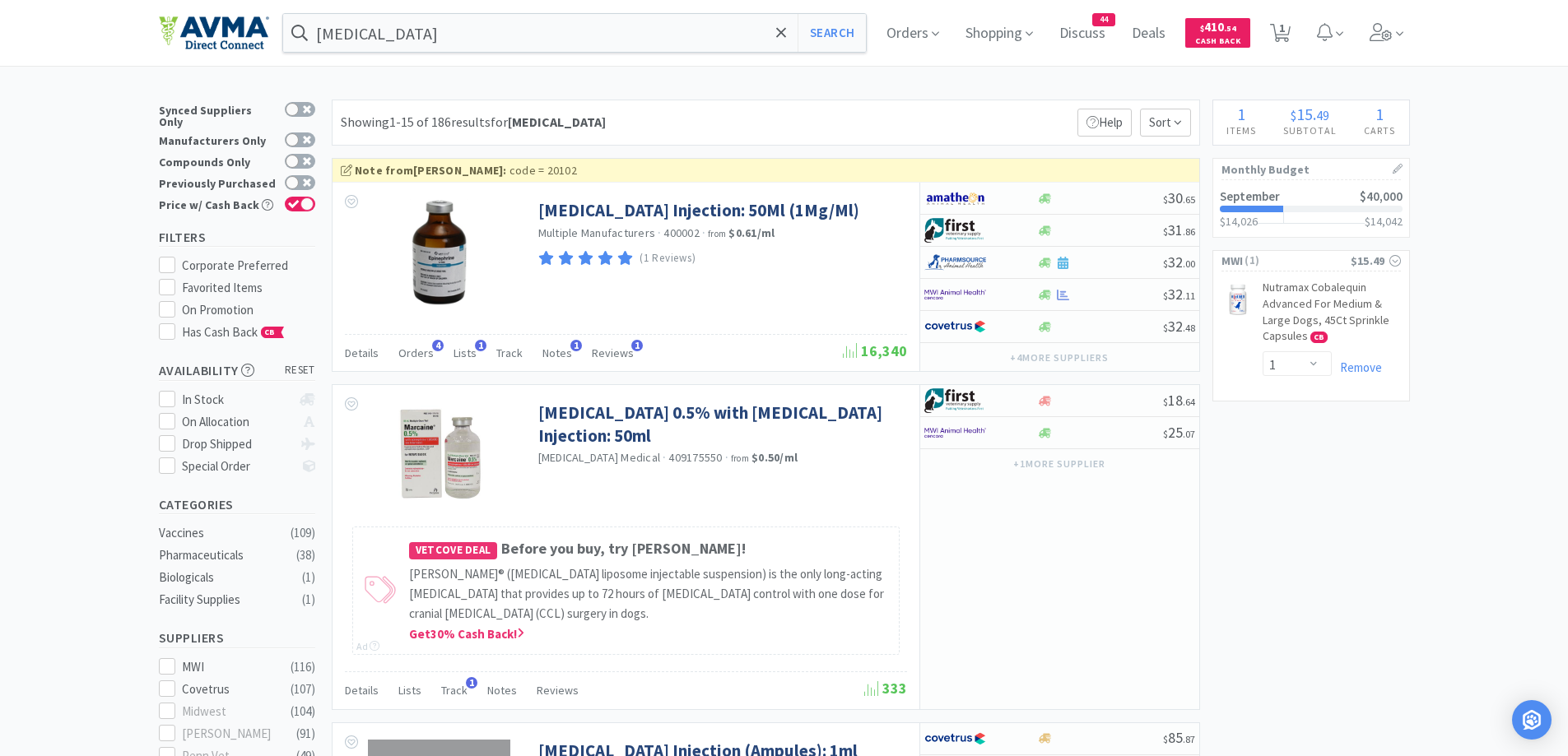
click at [526, 10] on div "[MEDICAL_DATA] Search Orders Shopping Discuss Discuss 44 Deals Deals $ 410 . 54…" at bounding box center [784, 33] width 1251 height 65
click at [507, 31] on input "[MEDICAL_DATA]" at bounding box center [575, 33] width 584 height 38
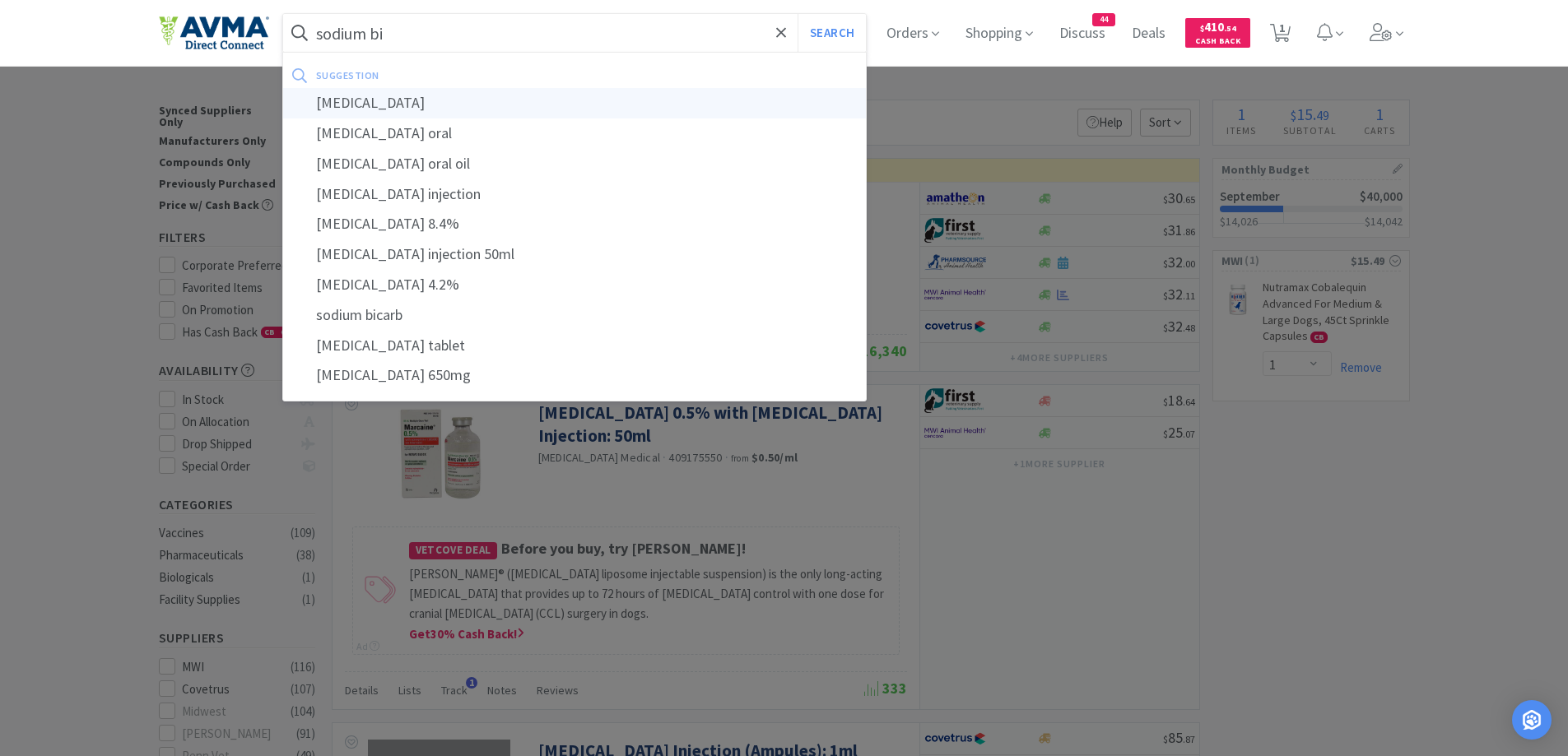
type input "[MEDICAL_DATA]"
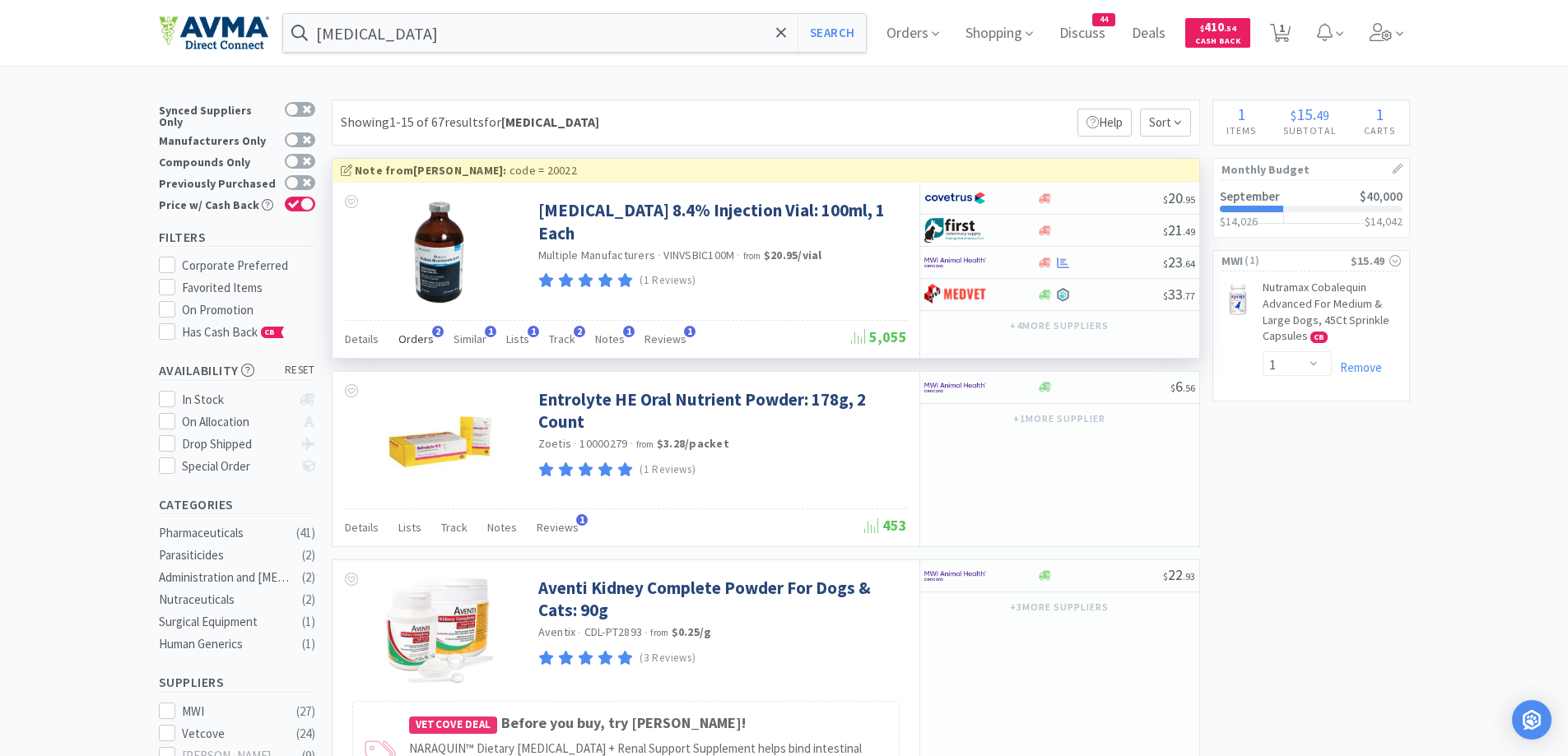
click at [406, 345] on span "Orders" at bounding box center [416, 339] width 36 height 15
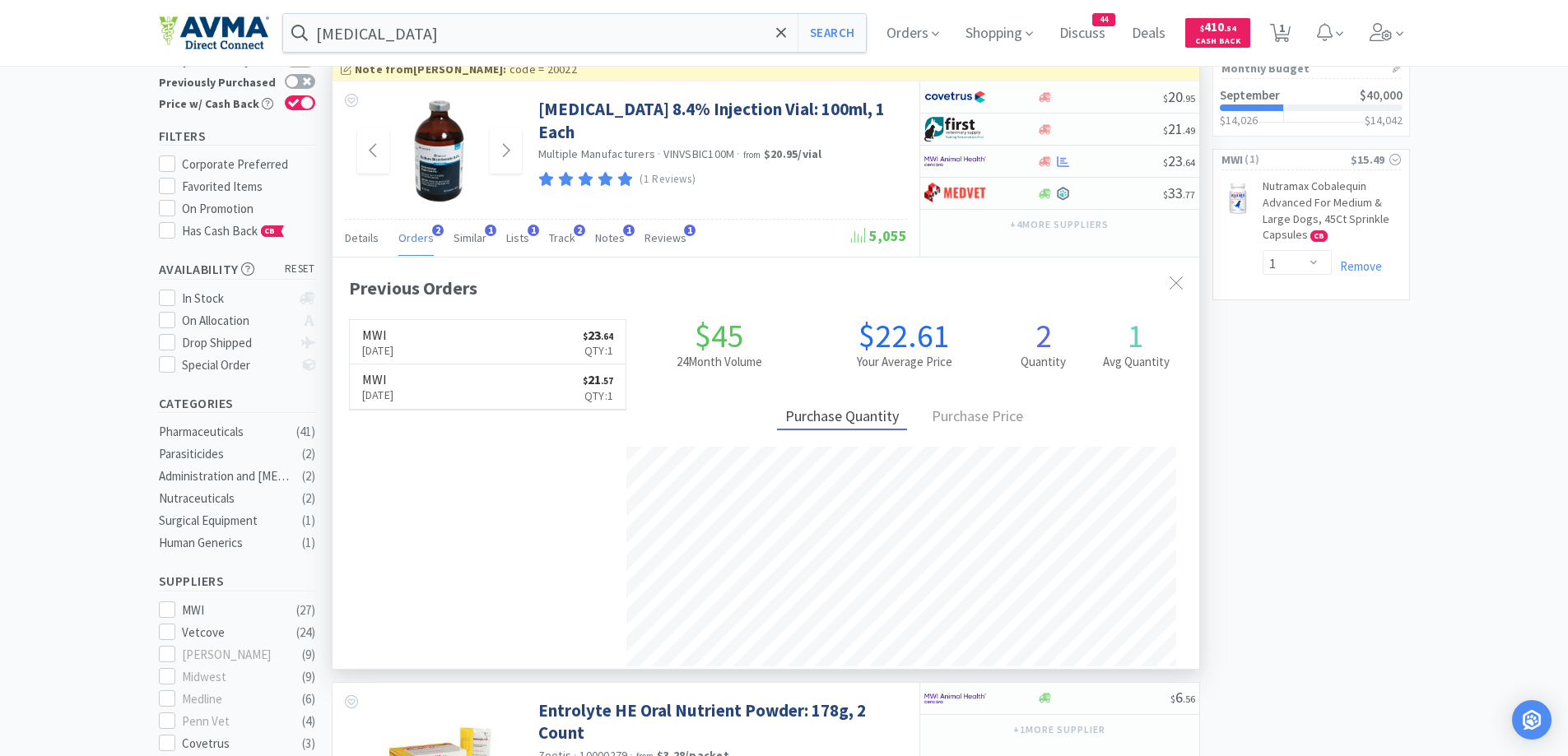
scroll to position [164, 0]
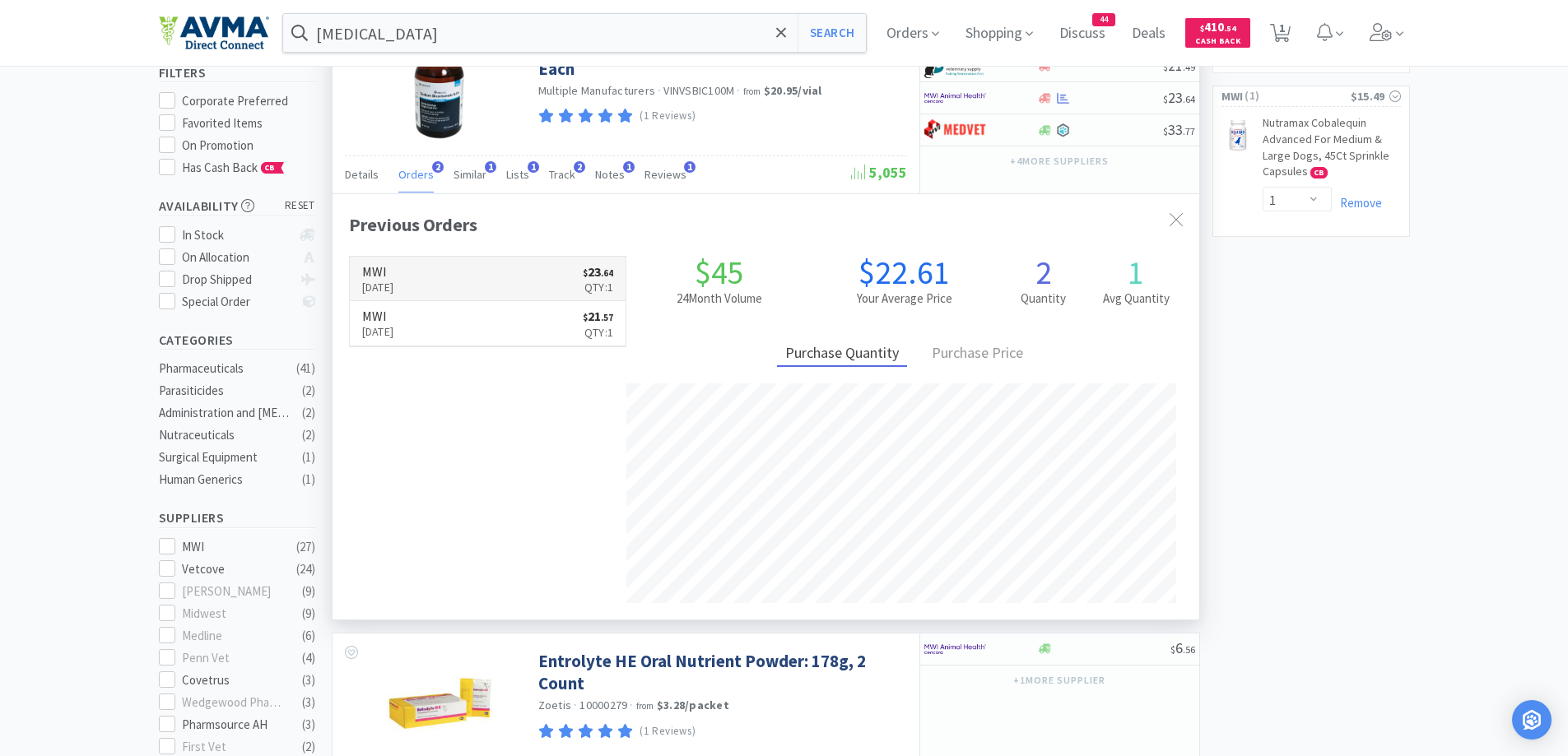
click at [394, 267] on h6 "MWI" at bounding box center [378, 270] width 32 height 13
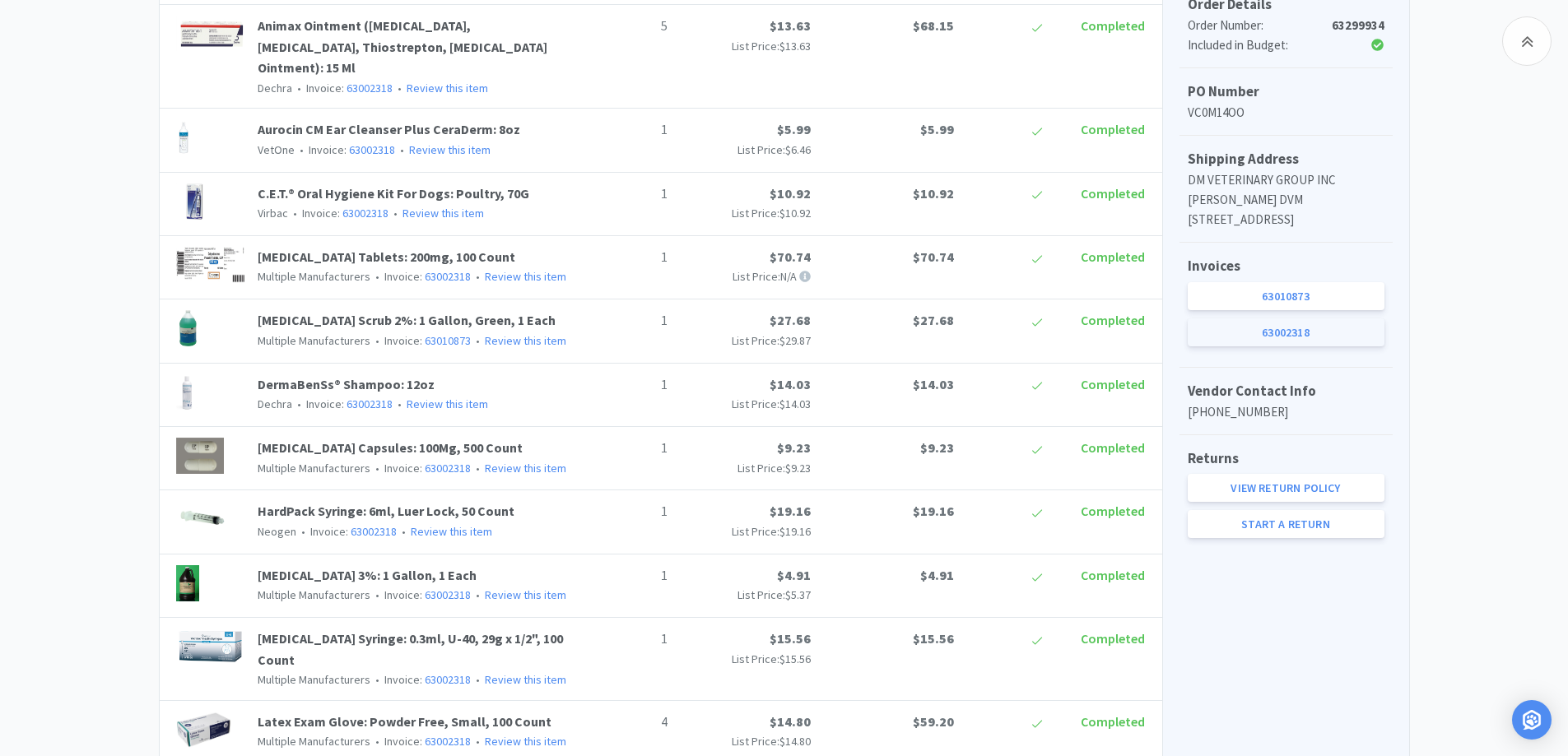
scroll to position [658, 0]
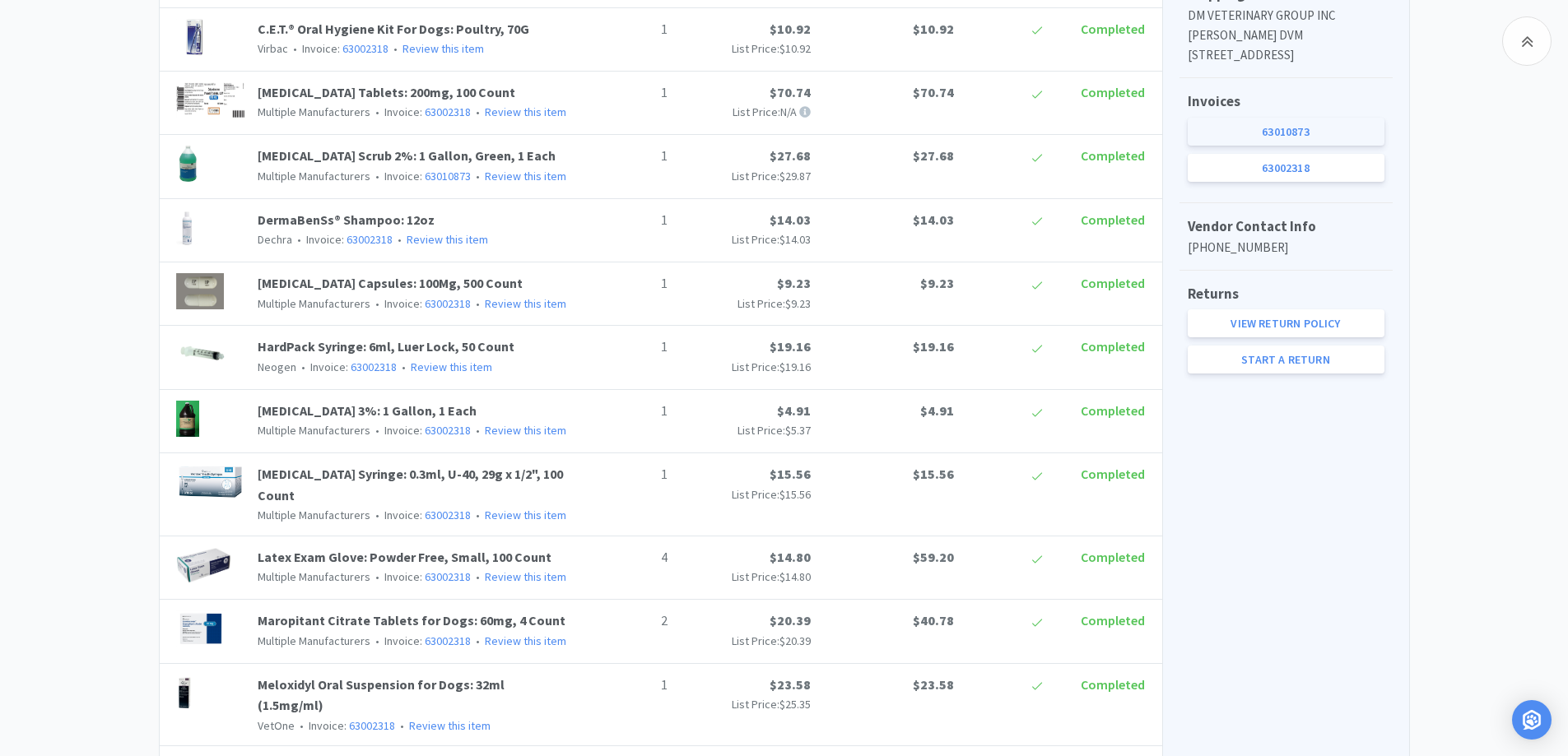
click at [1296, 146] on link "63010873" at bounding box center [1286, 132] width 196 height 28
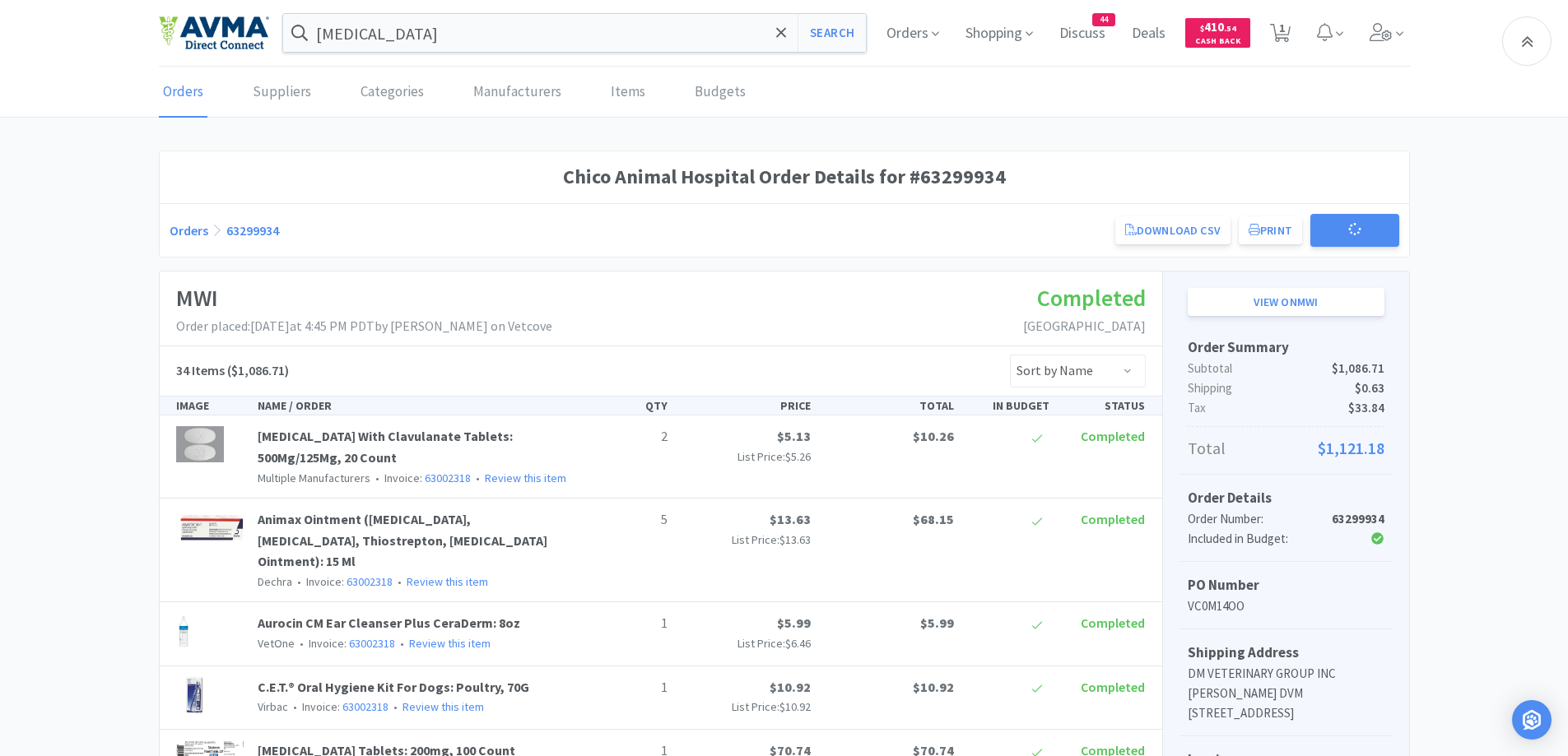
scroll to position [658, 0]
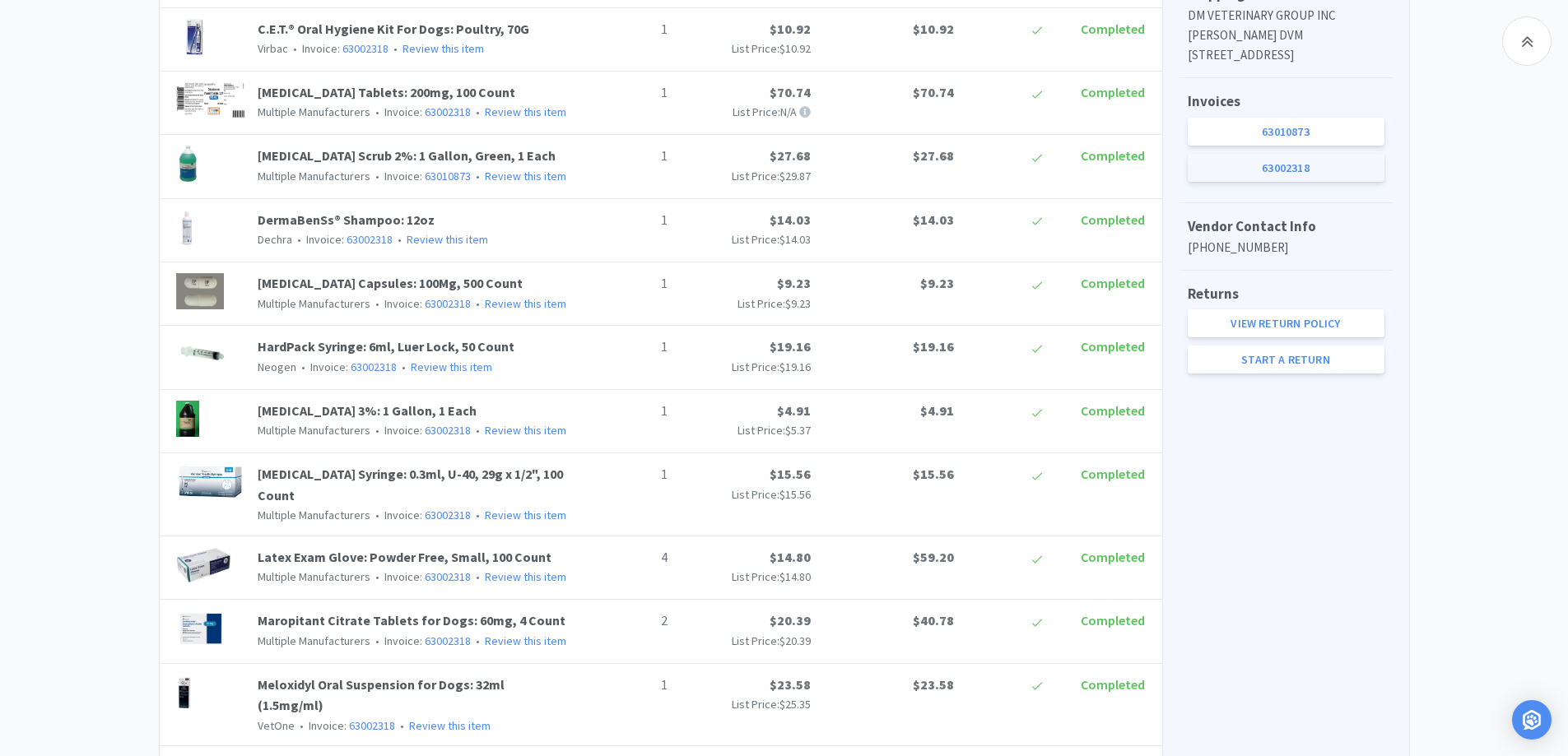
click at [1306, 176] on link "63002318" at bounding box center [1286, 167] width 196 height 28
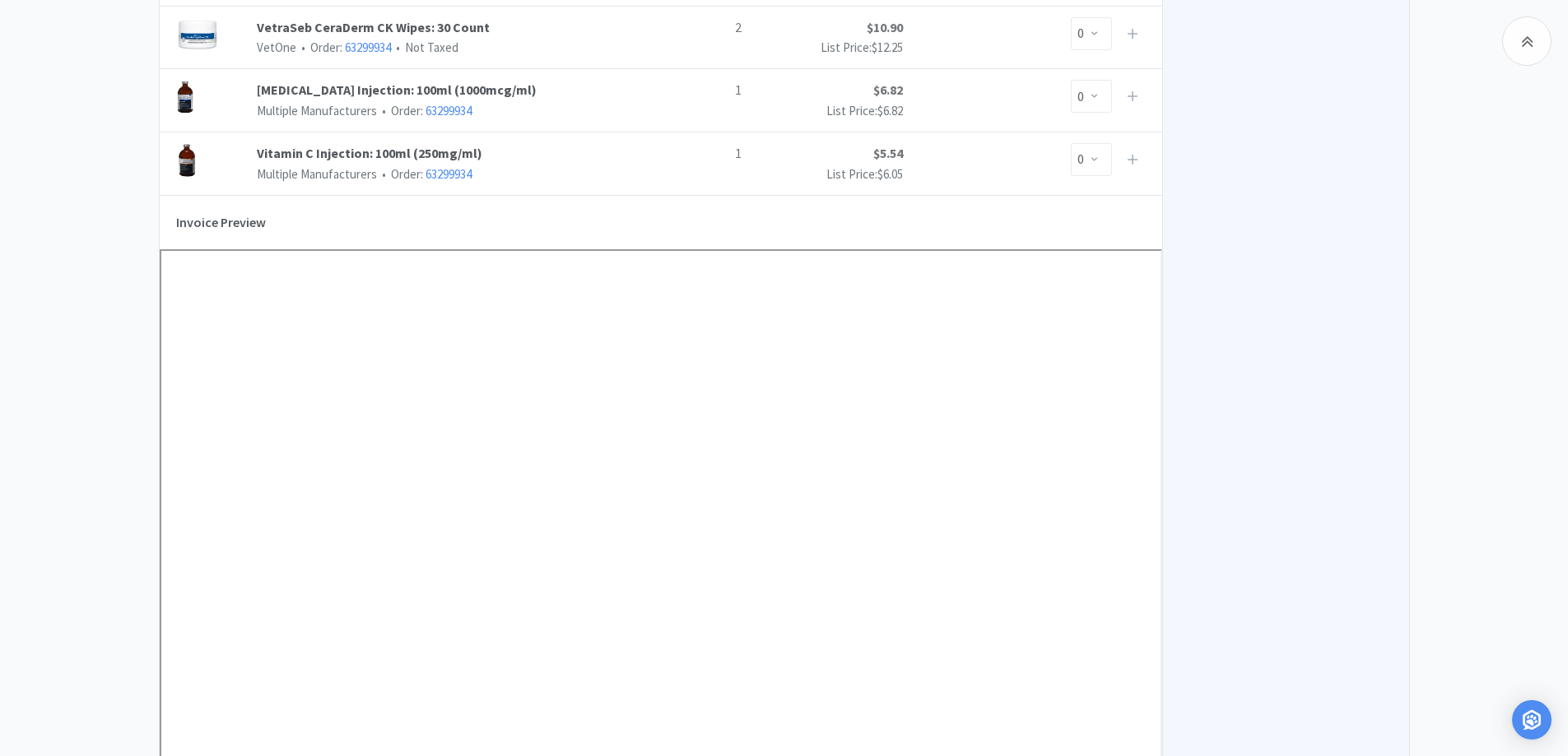
scroll to position [2070, 0]
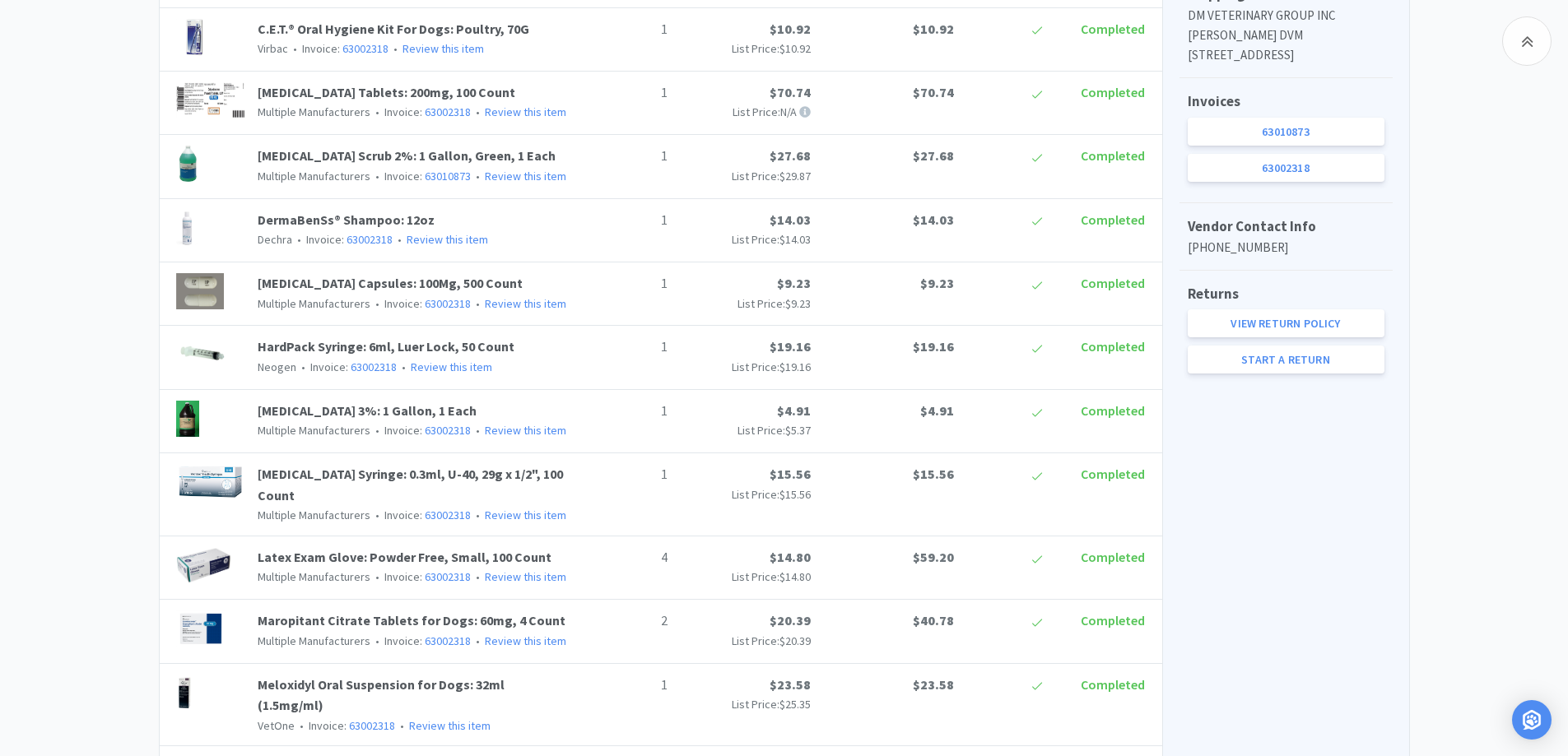
select select "1"
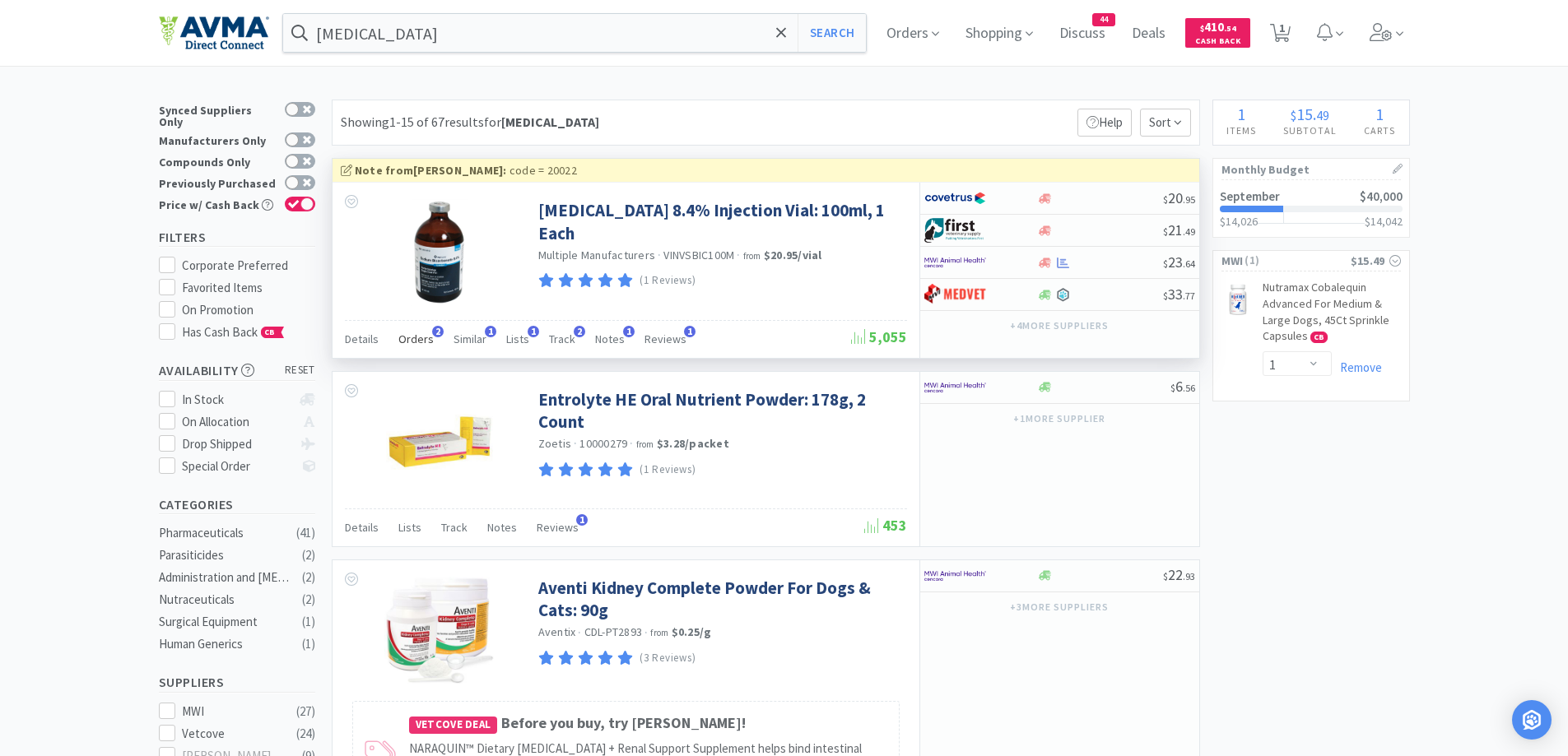
click at [424, 343] on span "Orders" at bounding box center [416, 339] width 36 height 15
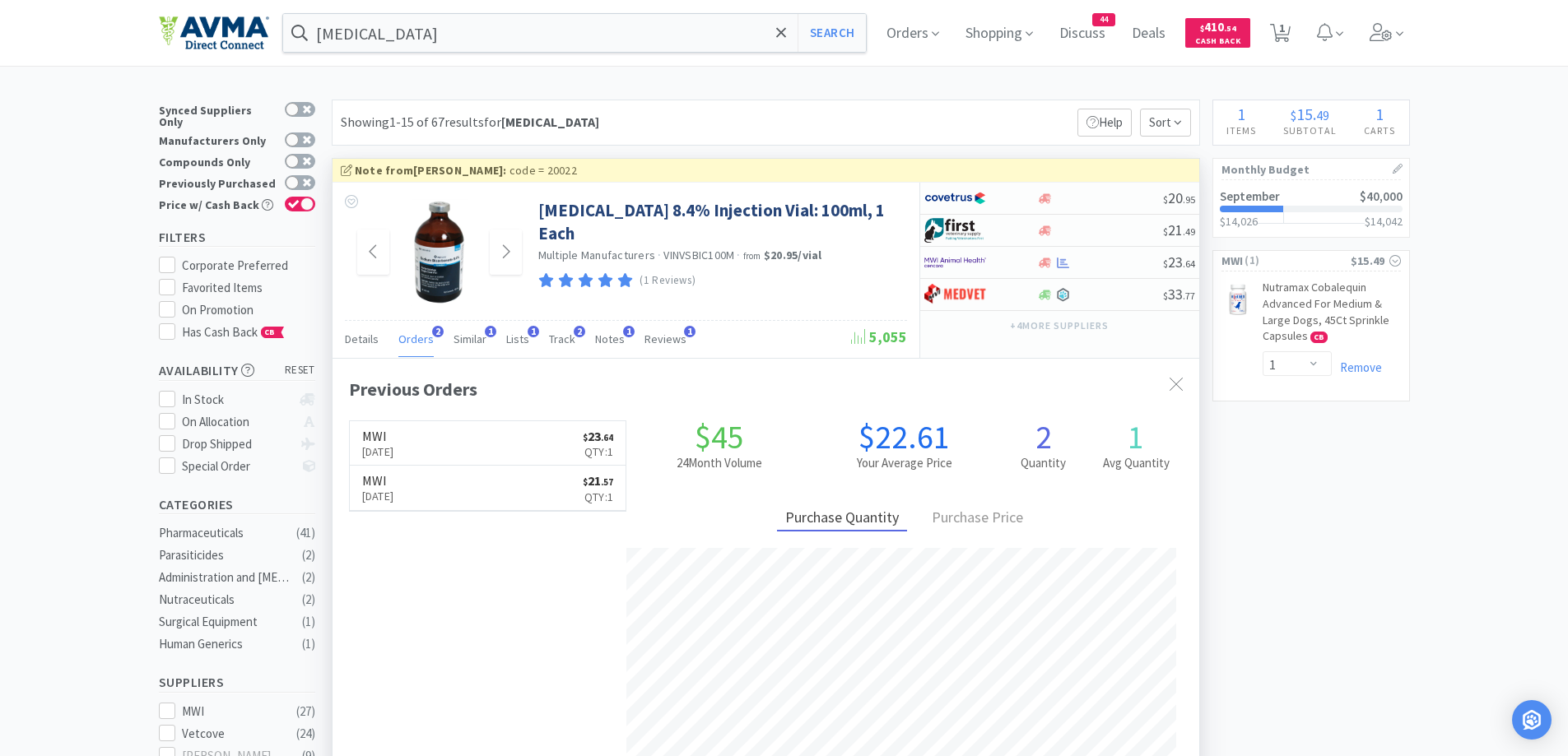
scroll to position [164, 0]
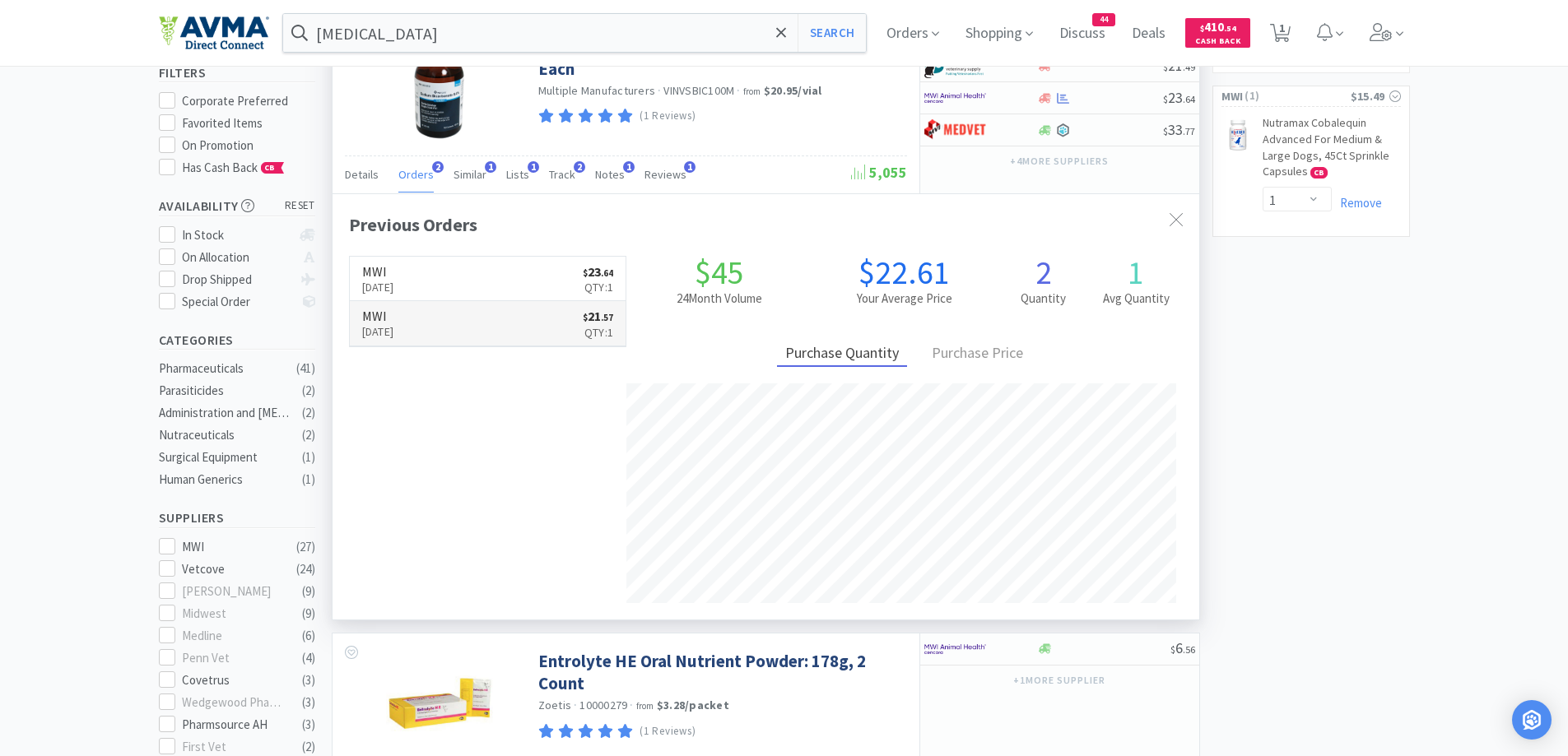
click at [495, 339] on link "MWI [DATE] $ 21 . 57 Qty: 1" at bounding box center [488, 324] width 277 height 46
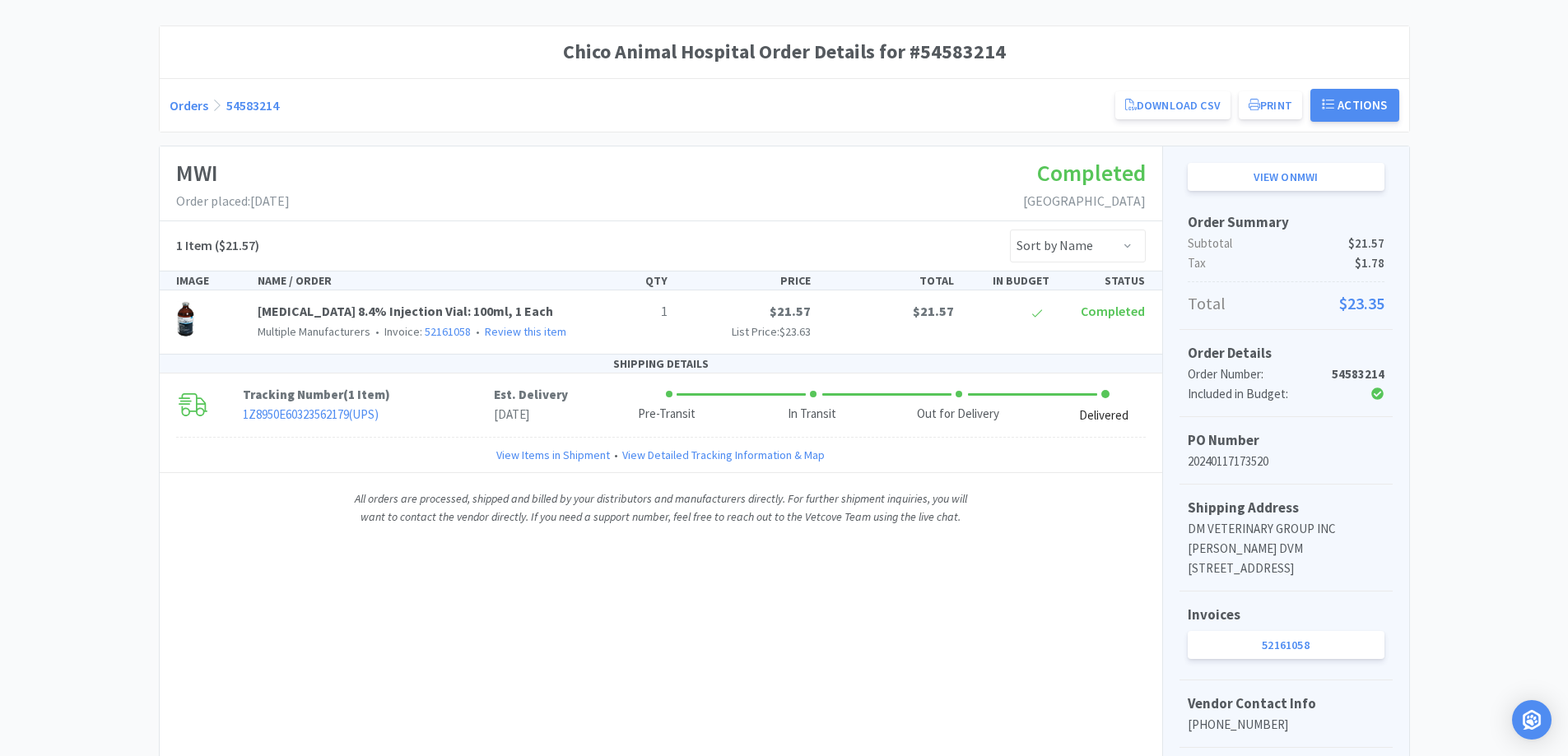
scroll to position [164, 0]
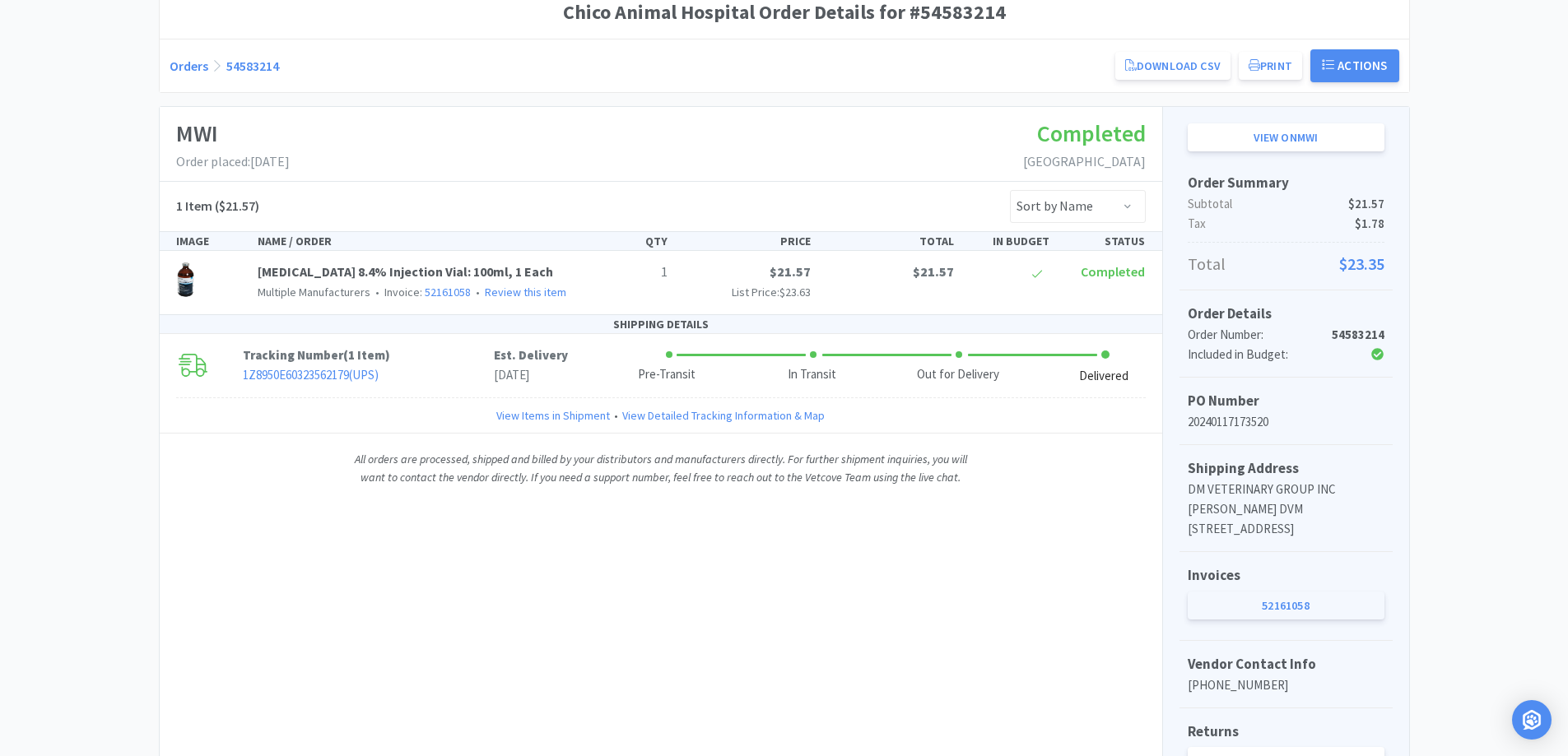
click at [1243, 619] on link "52161058" at bounding box center [1286, 605] width 196 height 28
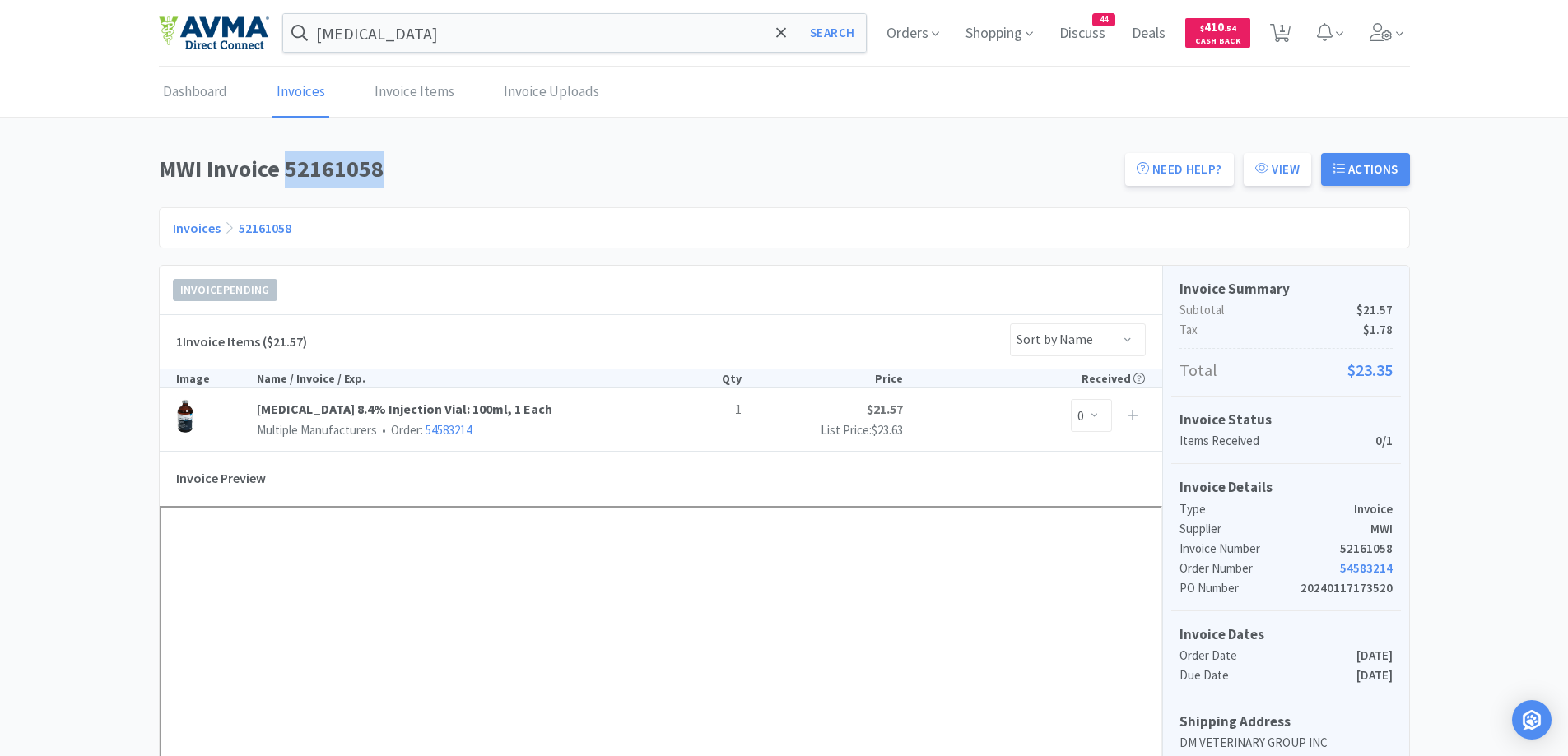
drag, startPoint x: 288, startPoint y: 167, endPoint x: 380, endPoint y: 186, distance: 93.9
click at [380, 186] on h1 "MWI Invoice 52161058" at bounding box center [636, 168] width 956 height 37
copy h1 "52161058"
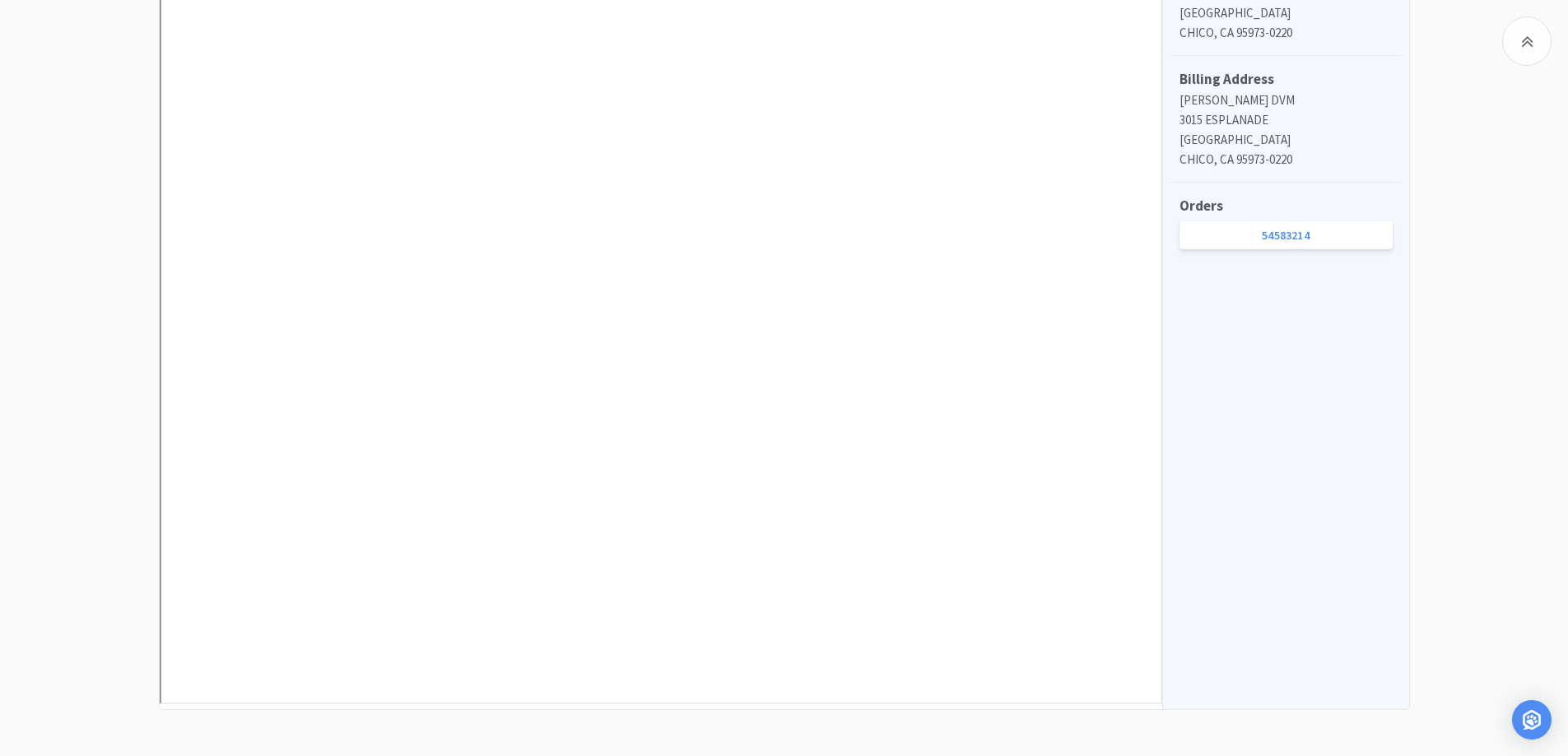
scroll to position [793, 0]
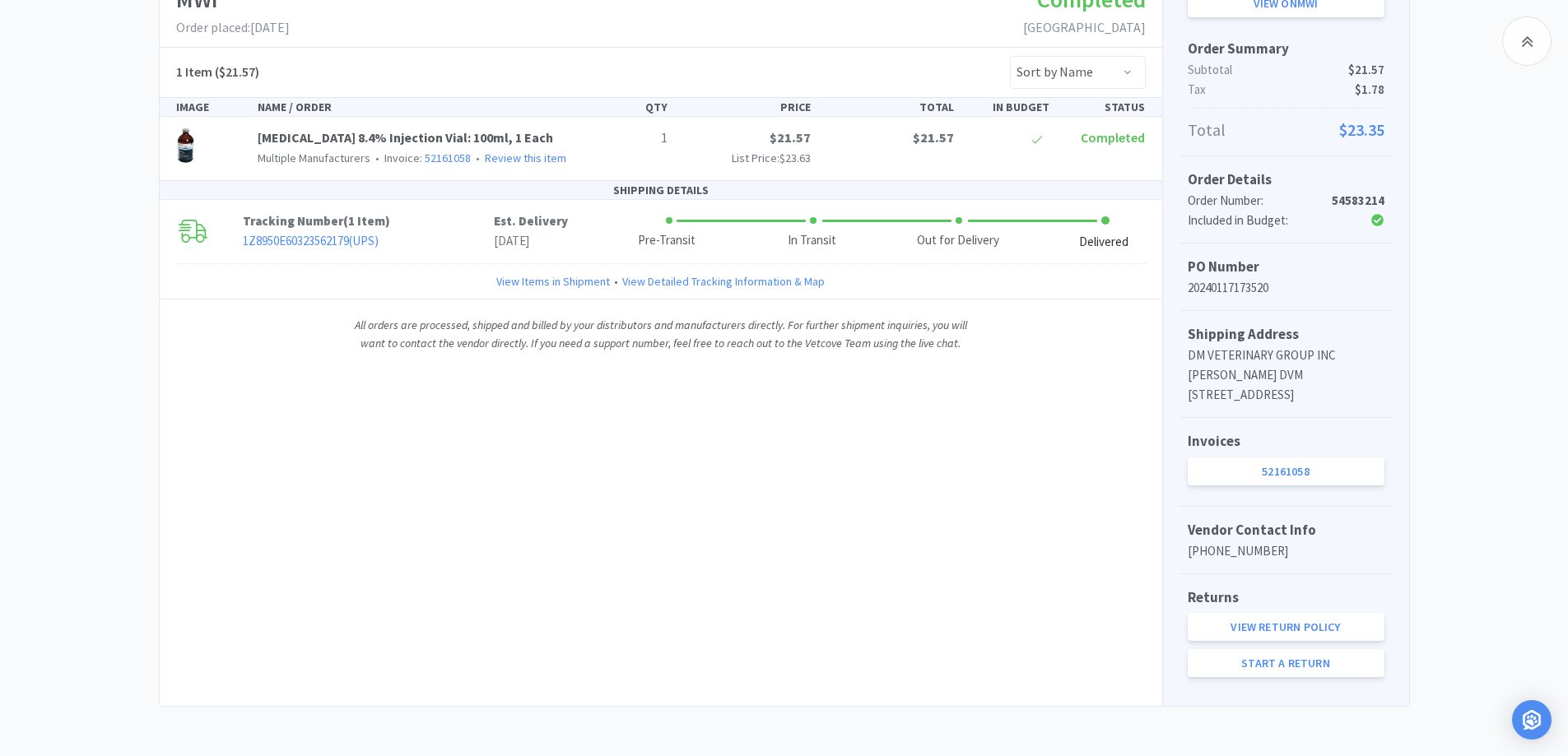
scroll to position [164, 0]
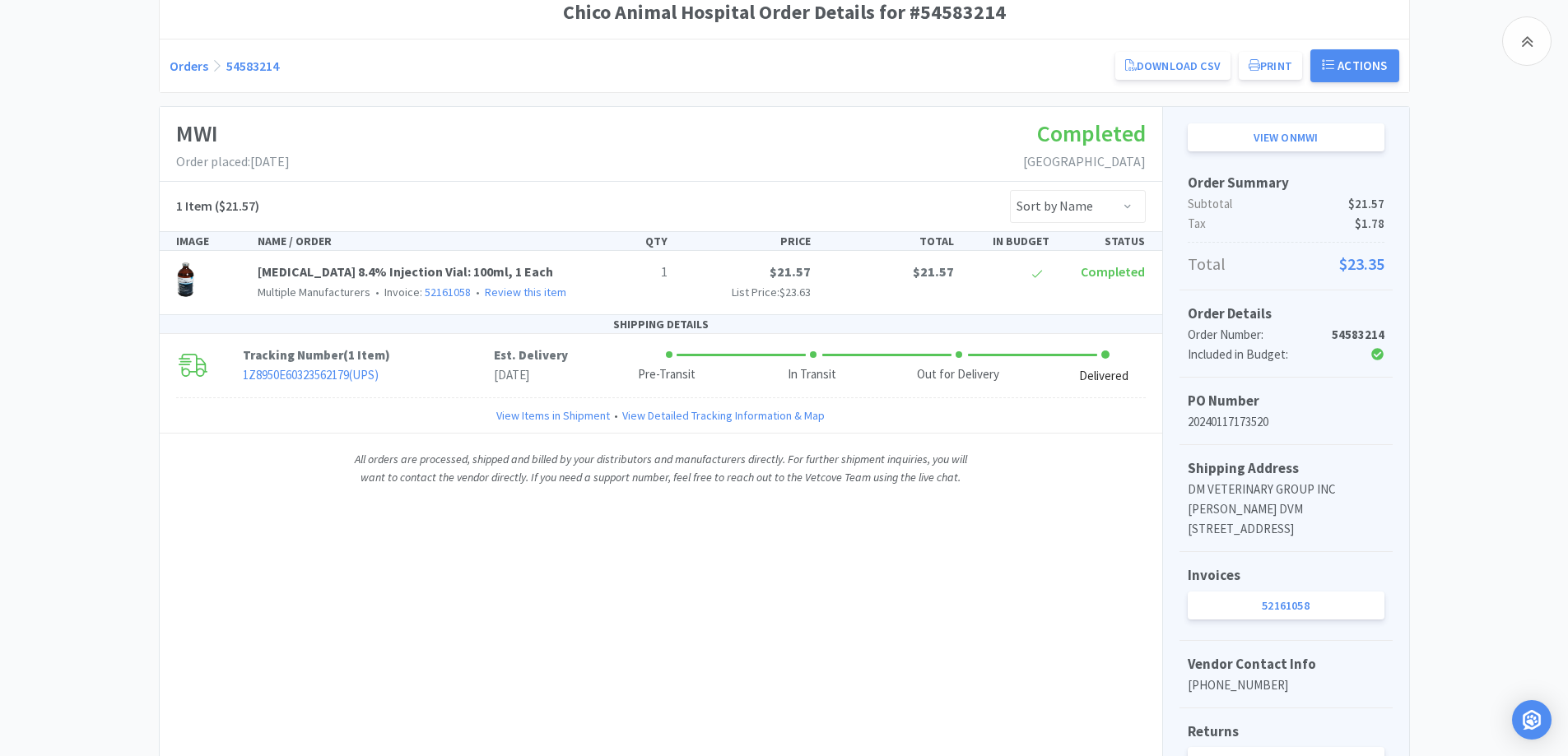
click at [183, 60] on link "Orders" at bounding box center [188, 65] width 39 height 17
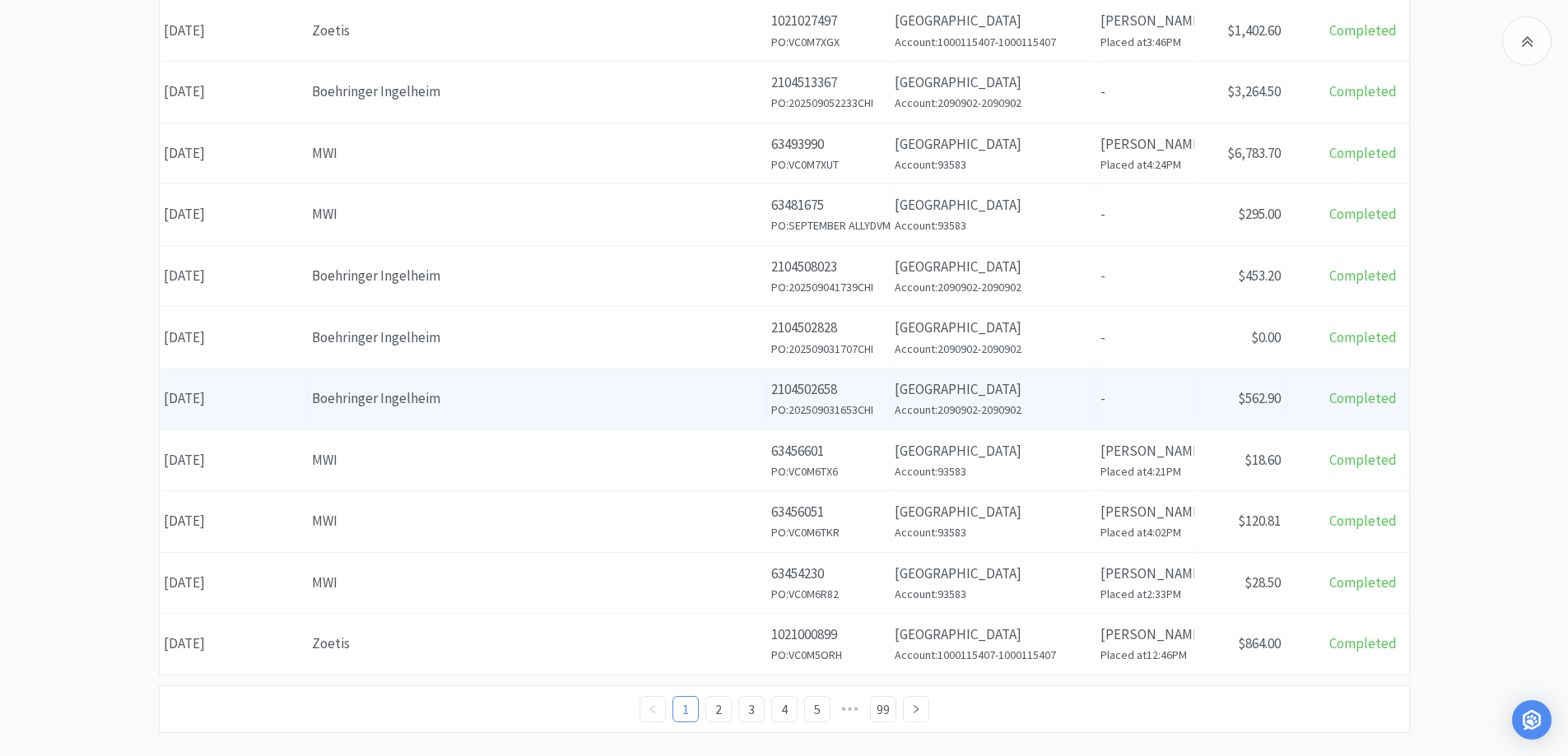
scroll to position [580, 0]
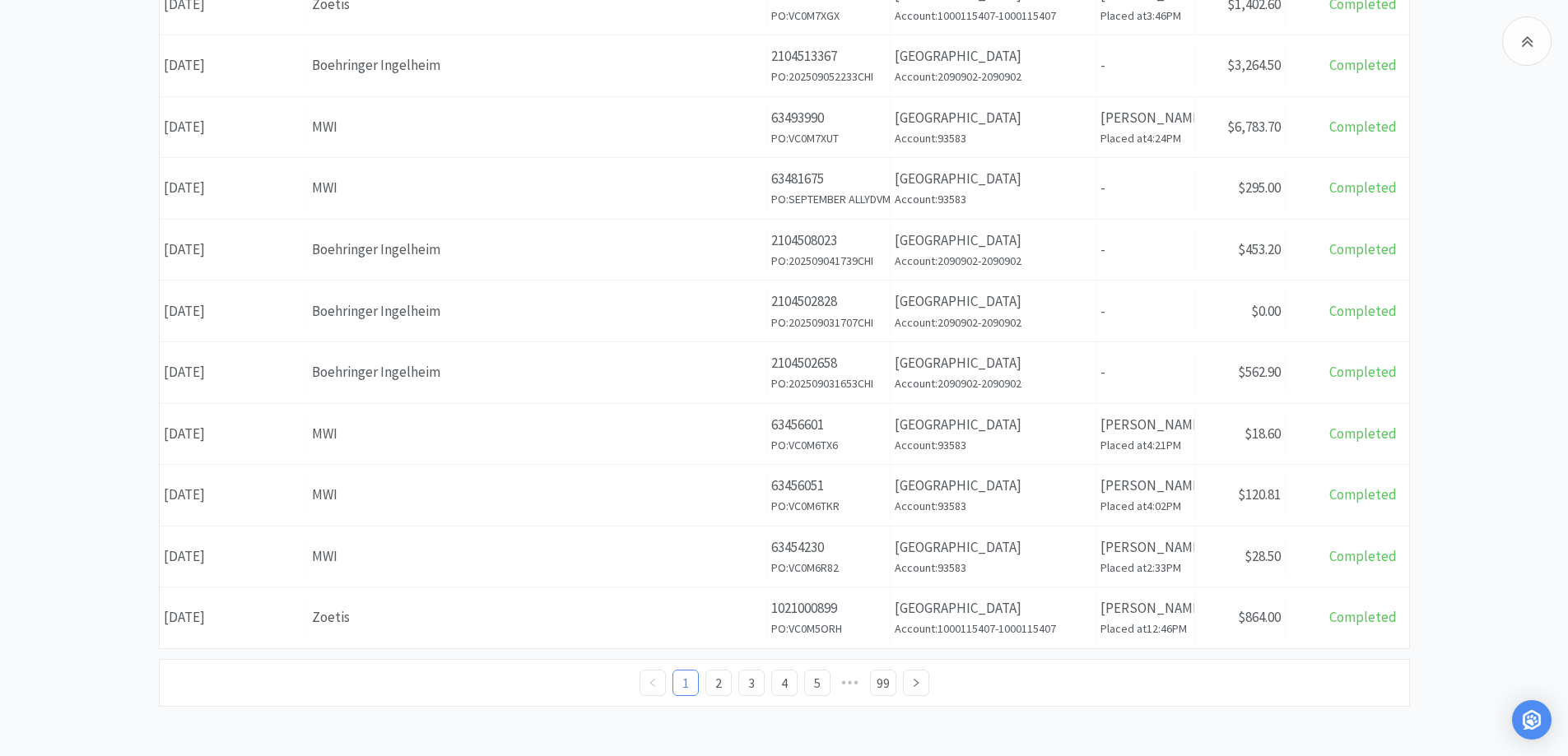
click at [94, 431] on div "Orders Items Orders Filter Export Orders Filters Filter Suppliers All Suppliers…" at bounding box center [784, 139] width 1568 height 1135
